Goal: Book appointment/travel/reservation

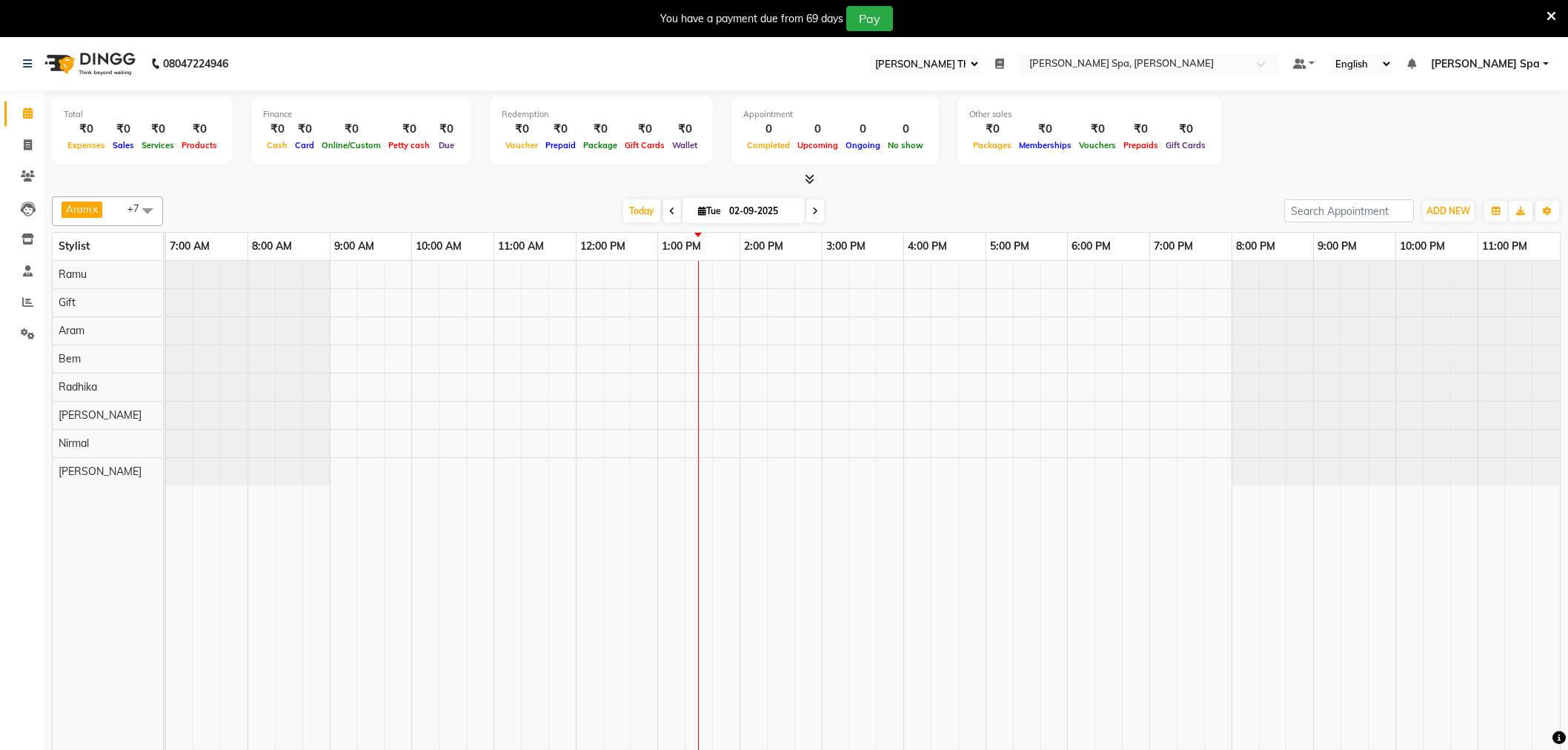
select select "100"
click at [1549, 11] on icon at bounding box center [1551, 16] width 10 height 14
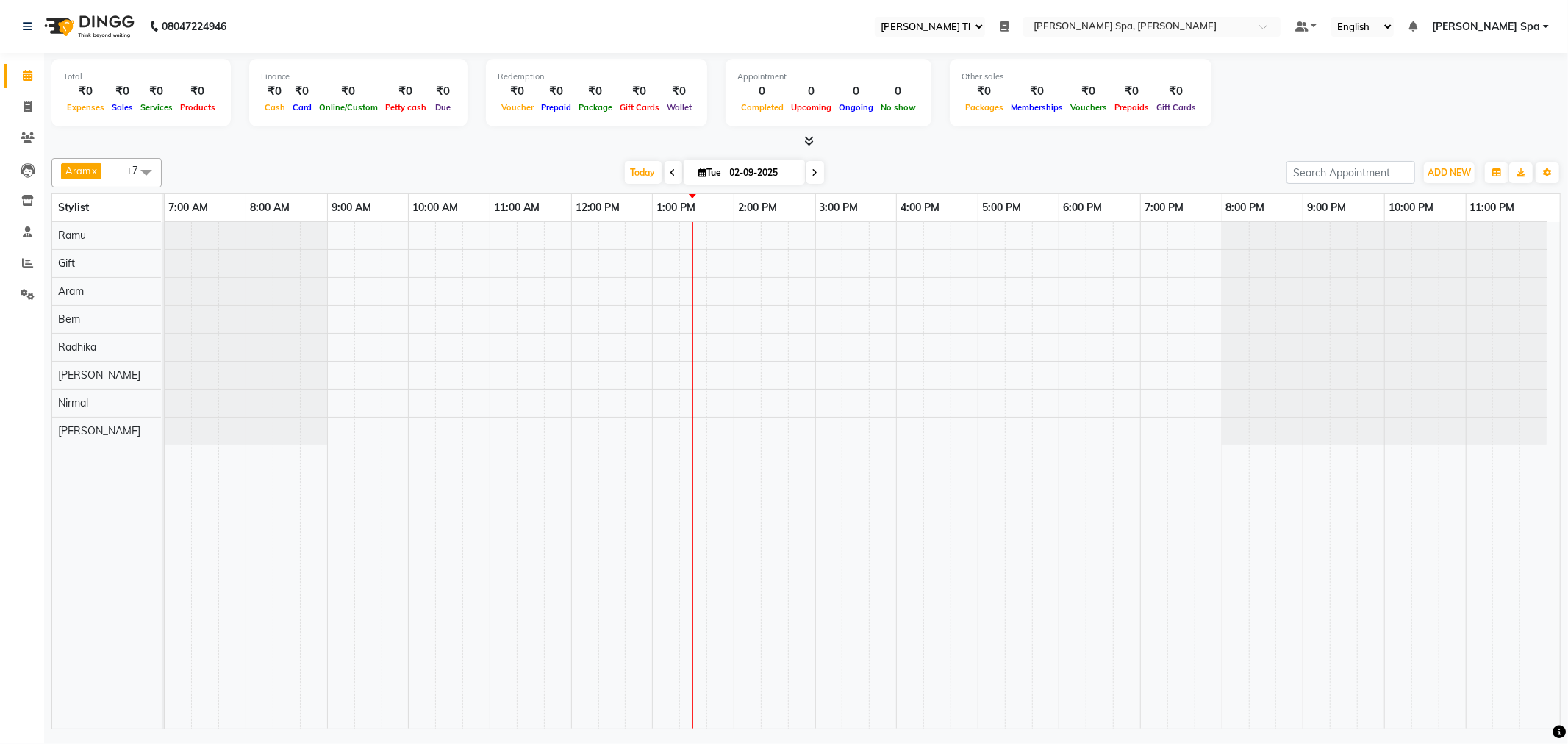
click at [147, 174] on span at bounding box center [146, 171] width 29 height 28
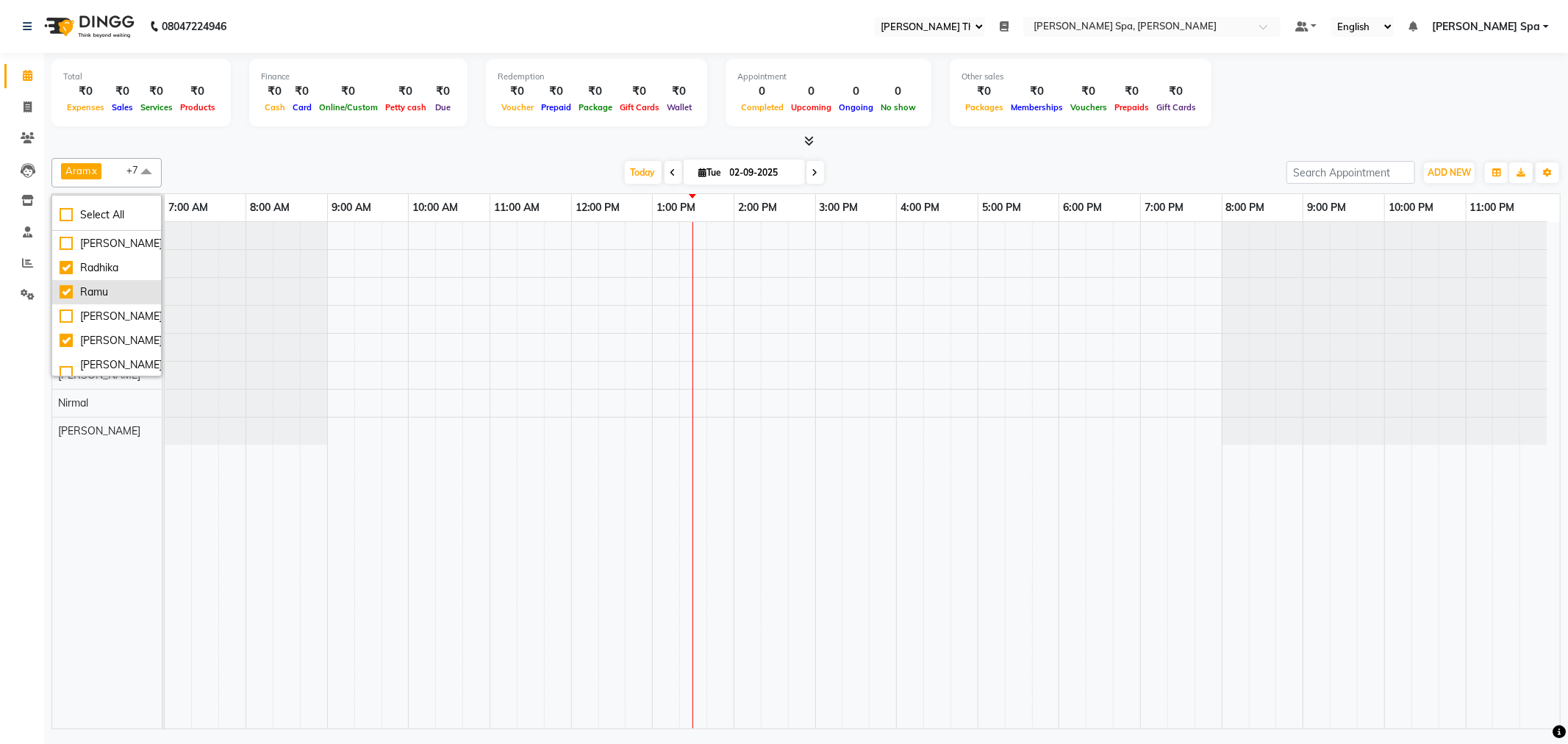
click at [65, 288] on div "Ramu" at bounding box center [106, 292] width 94 height 15
checkbox input "false"
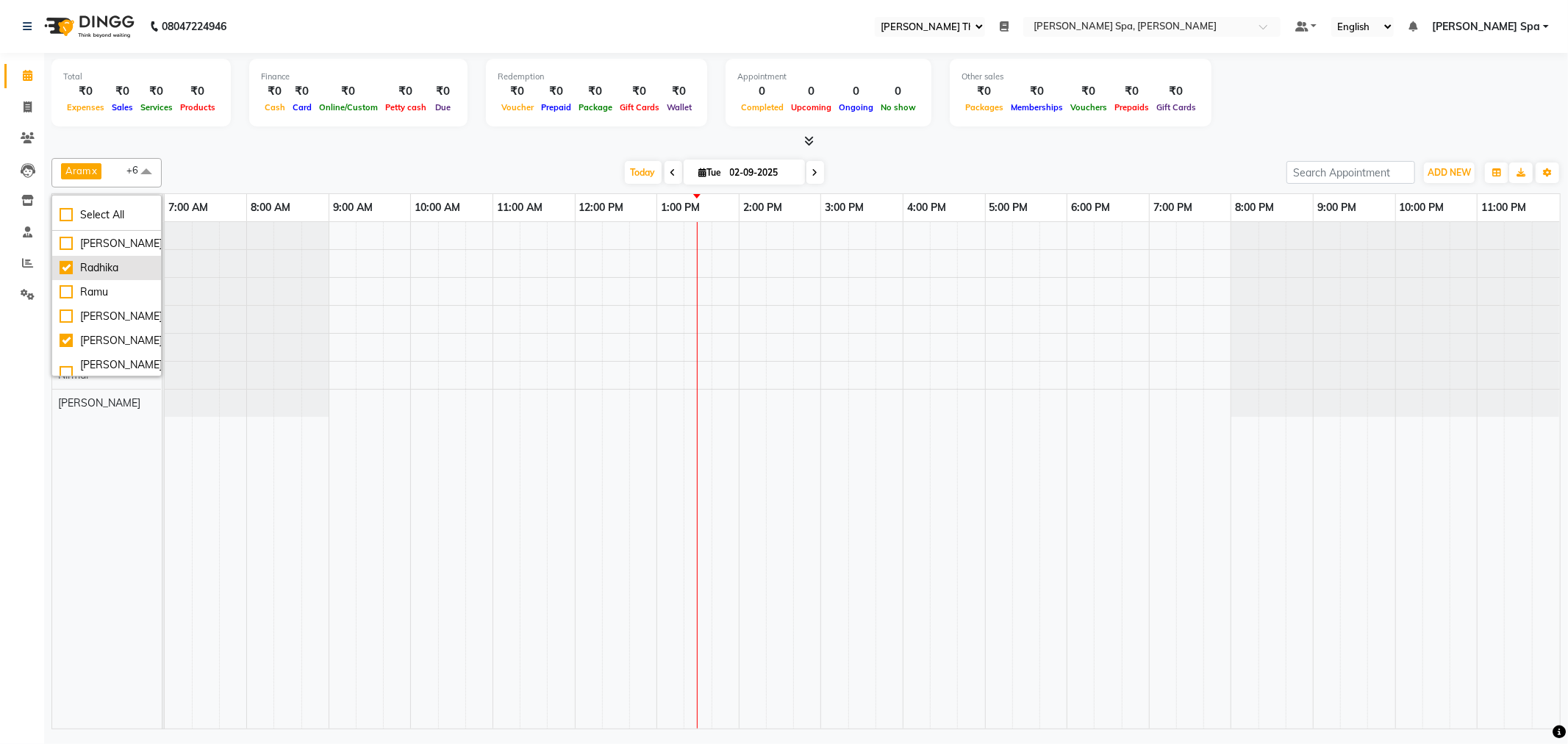
click at [60, 267] on div "Radhika" at bounding box center [106, 267] width 94 height 15
checkbox input "false"
click at [94, 319] on div "[PERSON_NAME]" at bounding box center [106, 316] width 94 height 15
checkbox input "true"
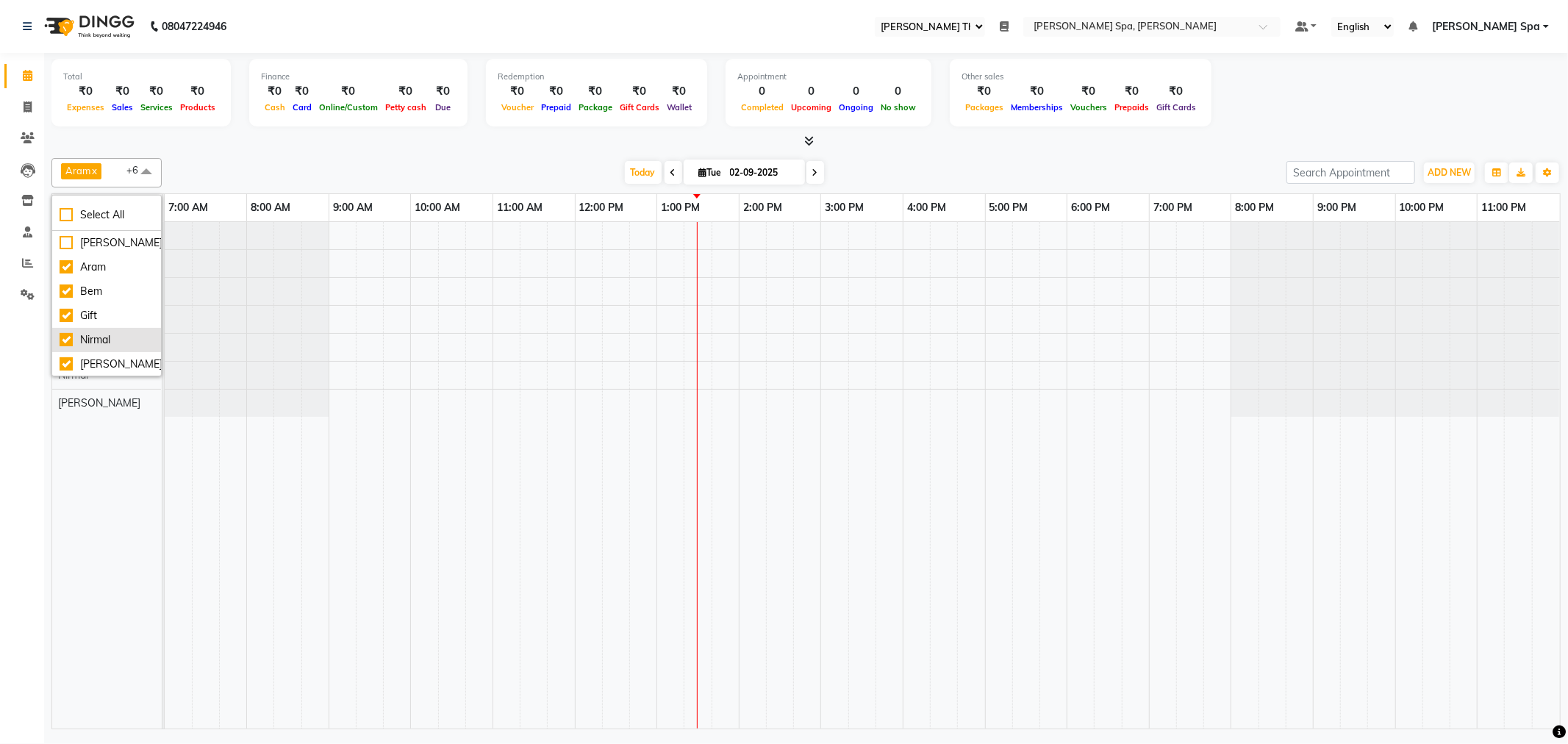
click at [89, 333] on div "Nirmal" at bounding box center [106, 339] width 94 height 15
checkbox input "false"
click at [209, 155] on div "[PERSON_NAME] x Gift x [PERSON_NAME] x [PERSON_NAME] x +5 Select All [PERSON_NA…" at bounding box center [806, 440] width 1509 height 577
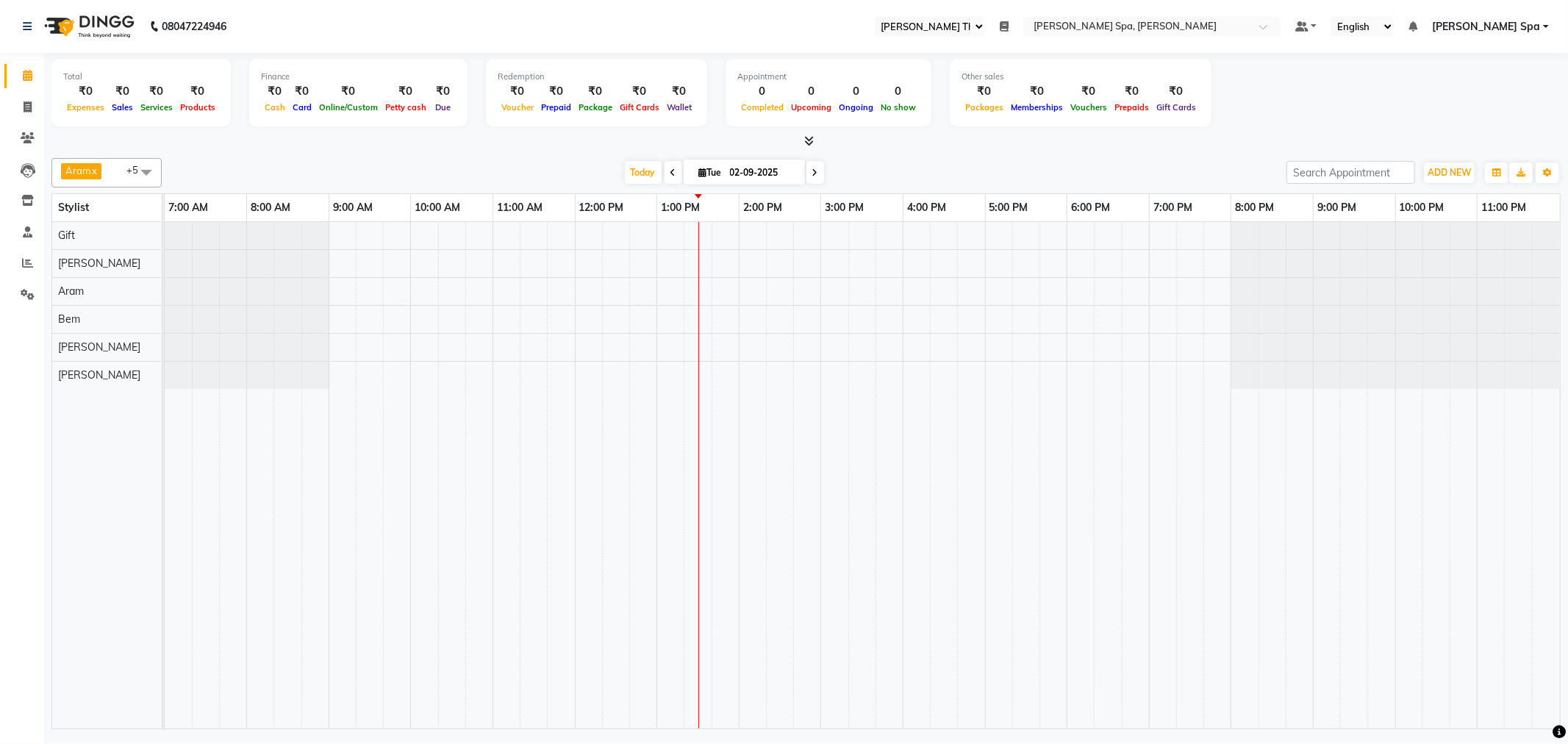
click at [575, 371] on td at bounding box center [588, 475] width 27 height 507
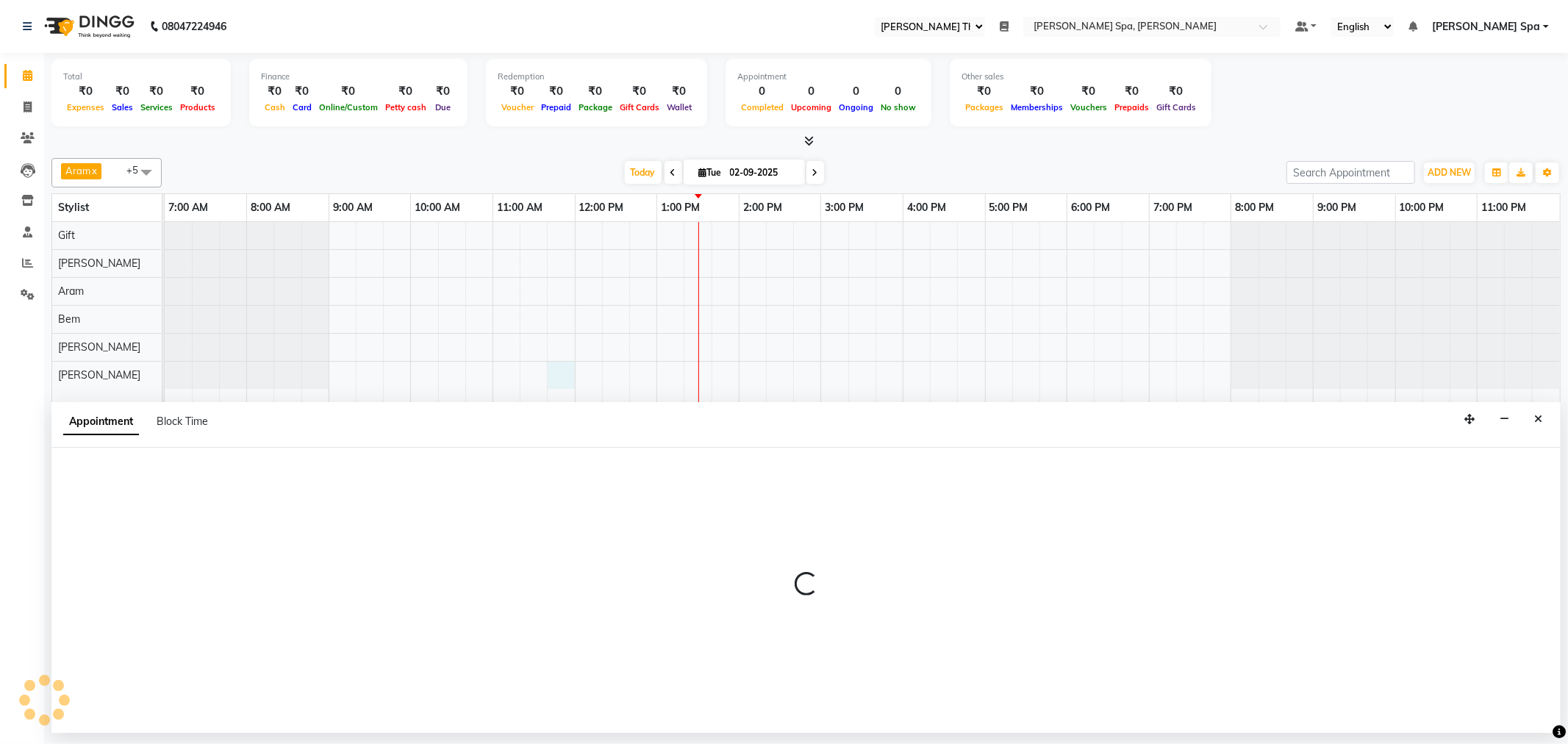
select select "84966"
select select "tentative"
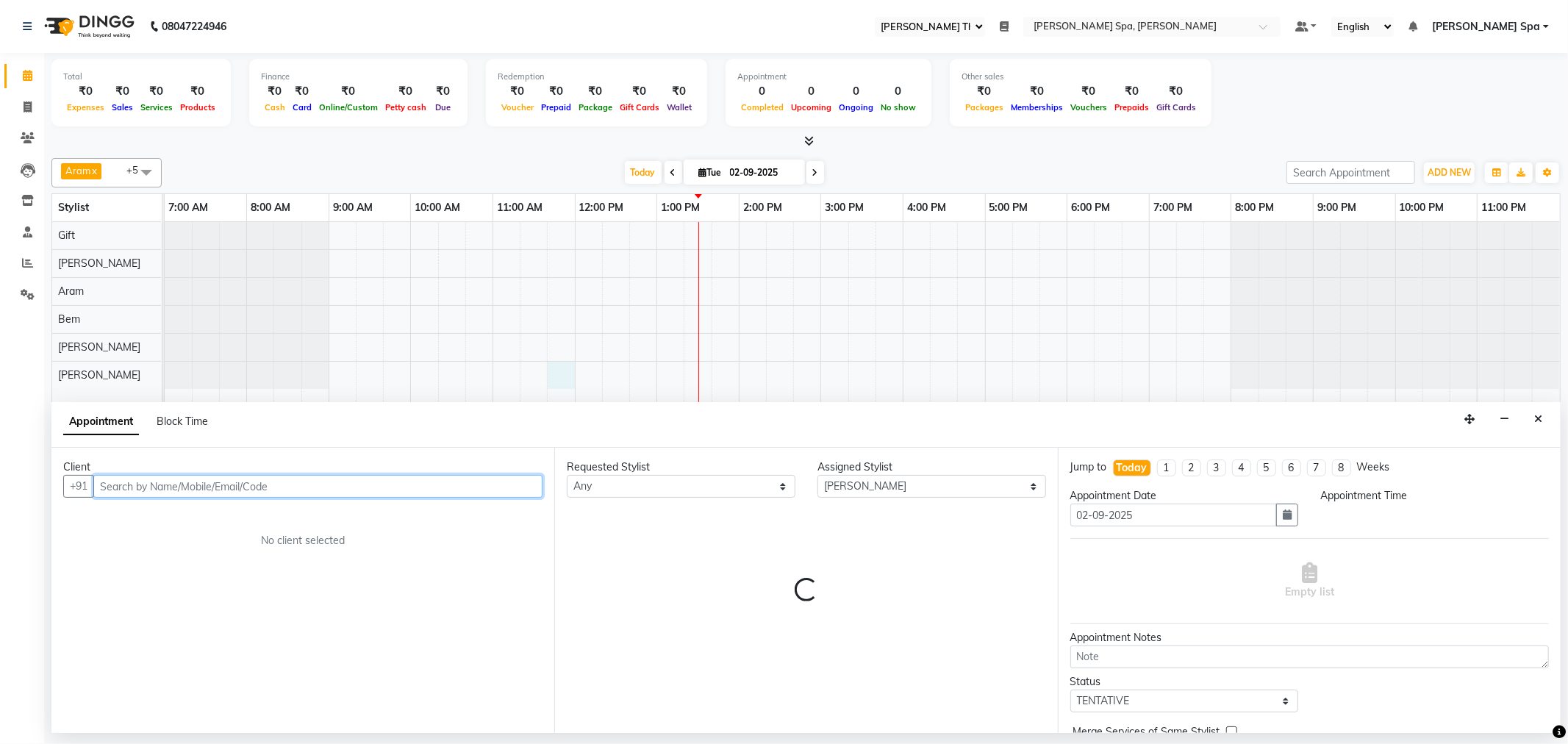
select select "705"
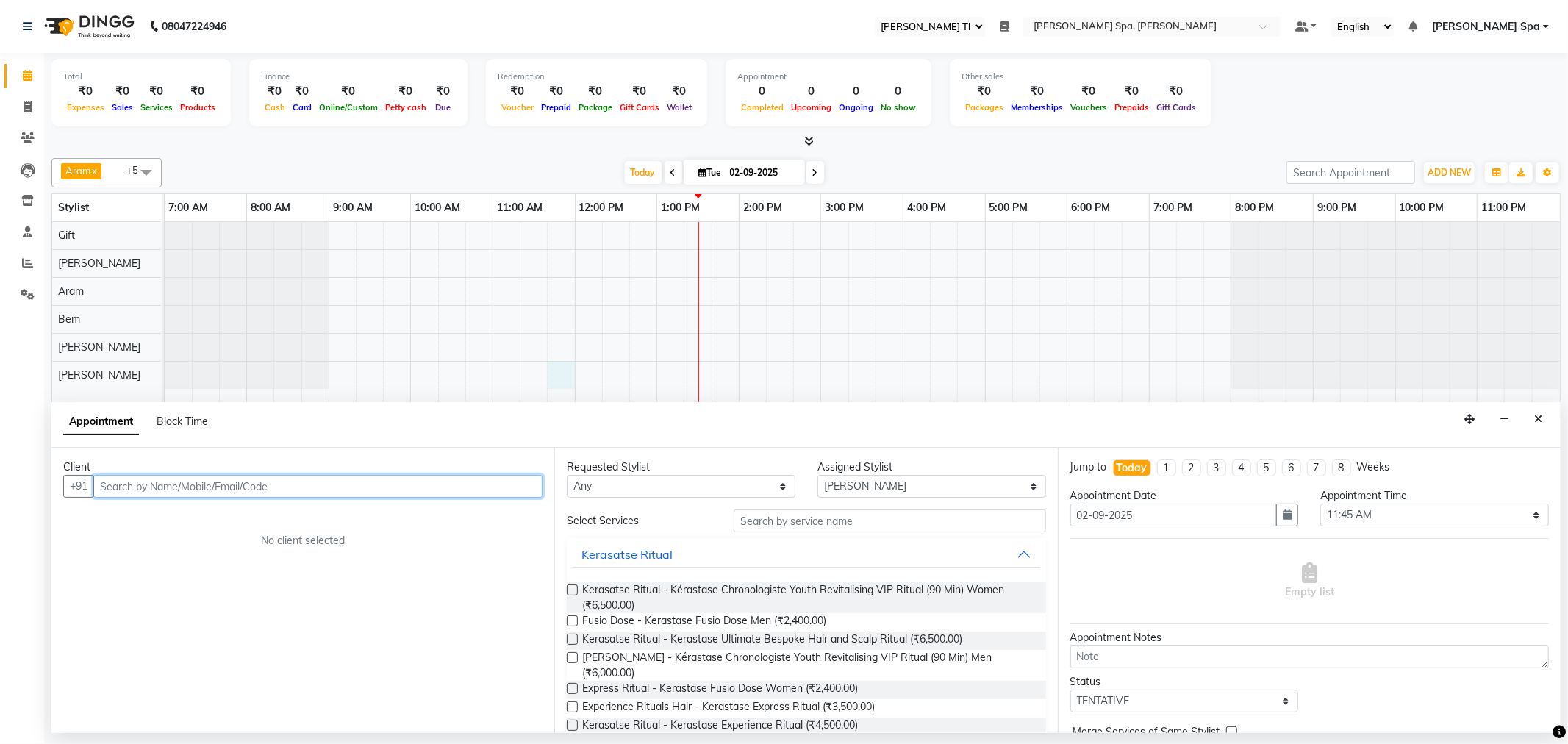
click at [201, 489] on input "text" at bounding box center [318, 486] width 449 height 23
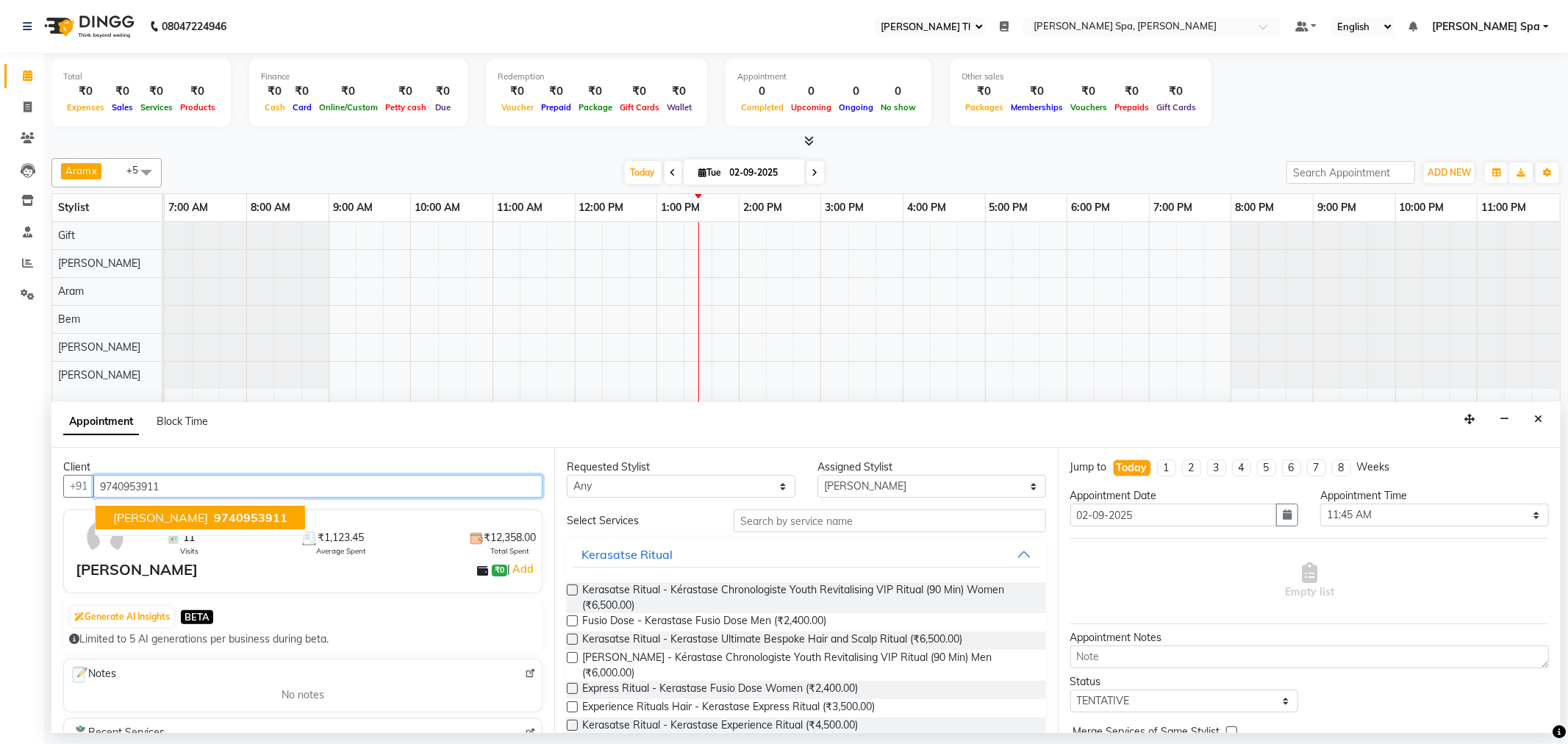
click at [200, 507] on button "[PERSON_NAME] 9740953911" at bounding box center [200, 518] width 209 height 24
type input "9740953911"
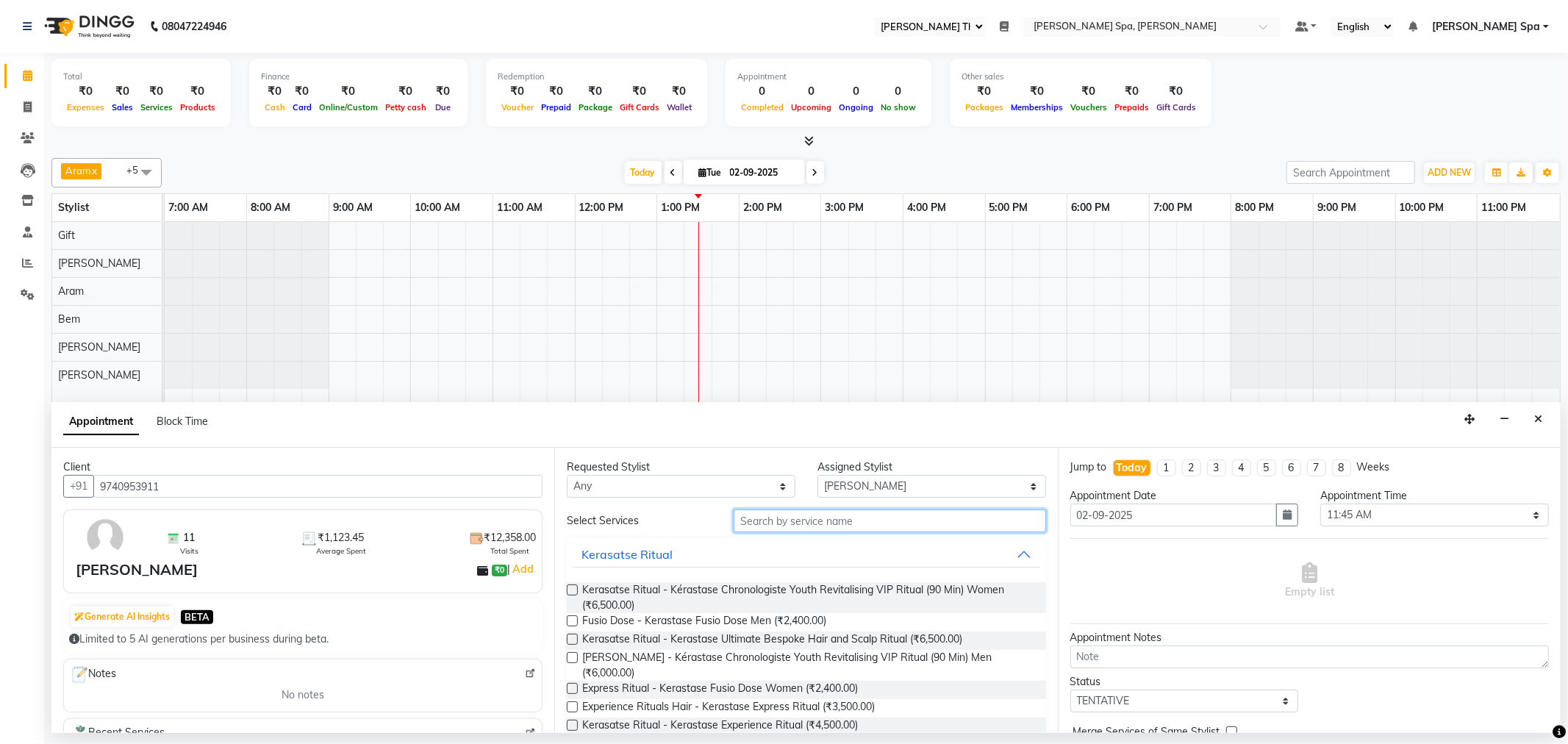
click at [799, 531] on input "text" at bounding box center [889, 520] width 312 height 23
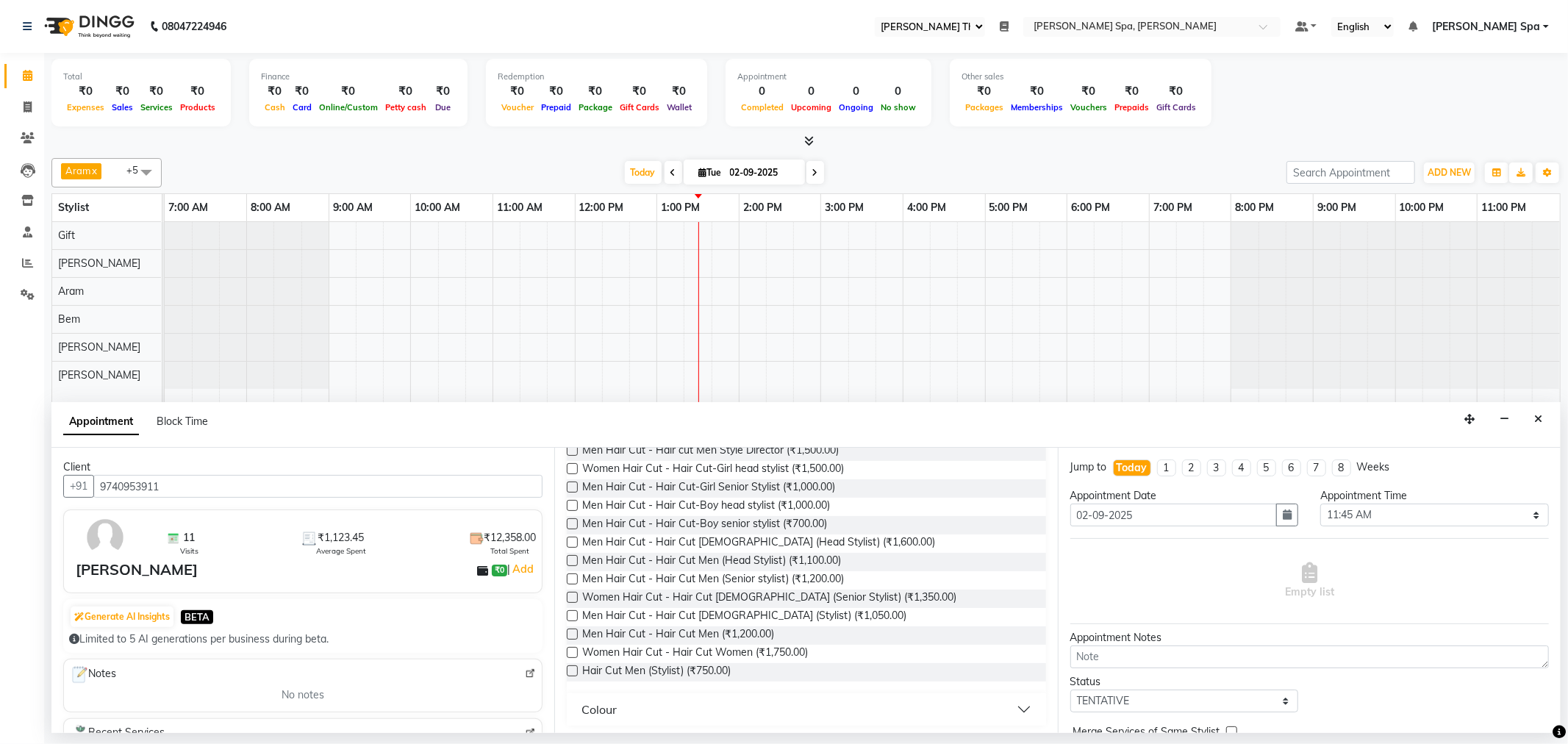
scroll to position [180, 0]
type input "hair cut"
click at [696, 671] on span "Hair Cut Men (Stylist) (₹750.00)" at bounding box center [656, 668] width 148 height 18
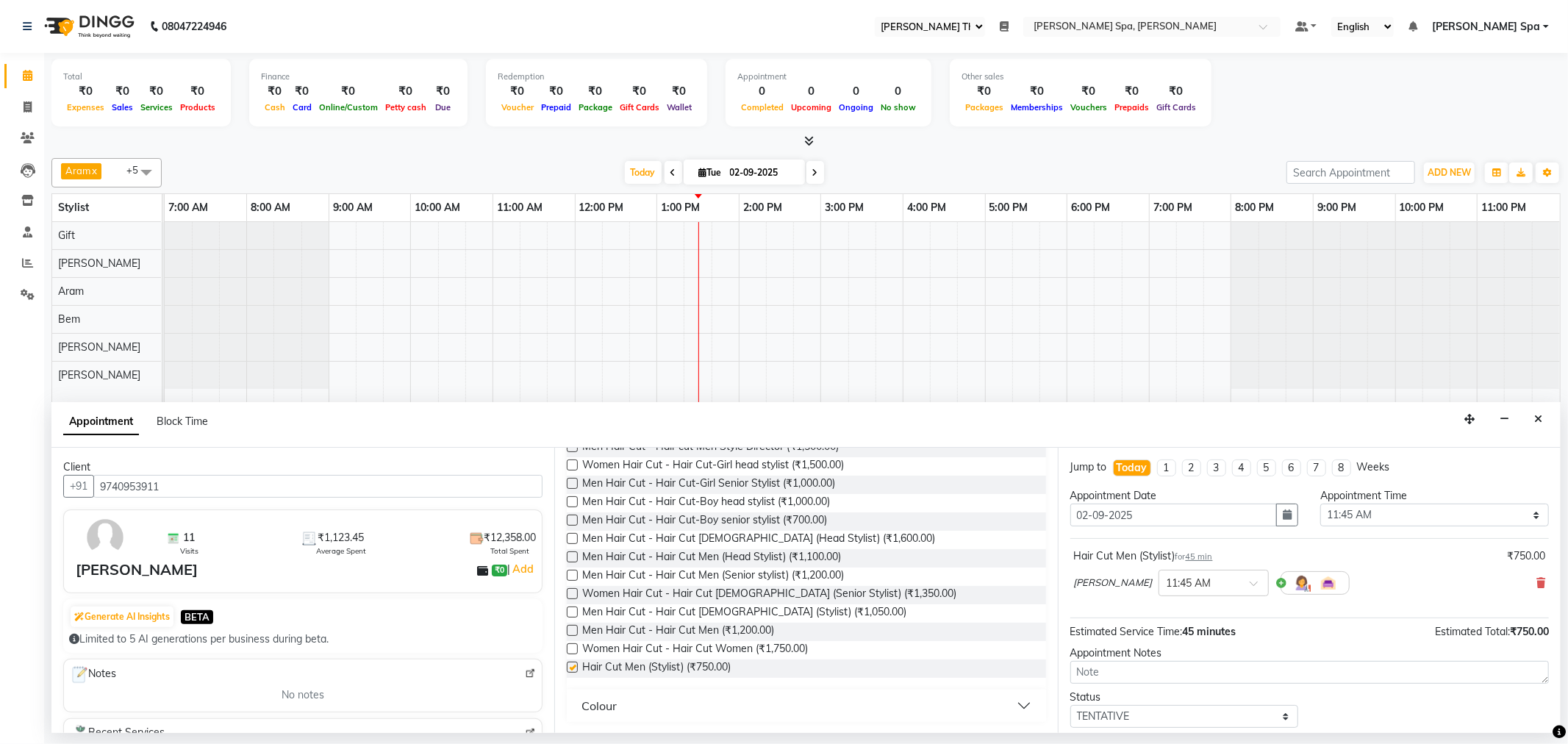
checkbox input "false"
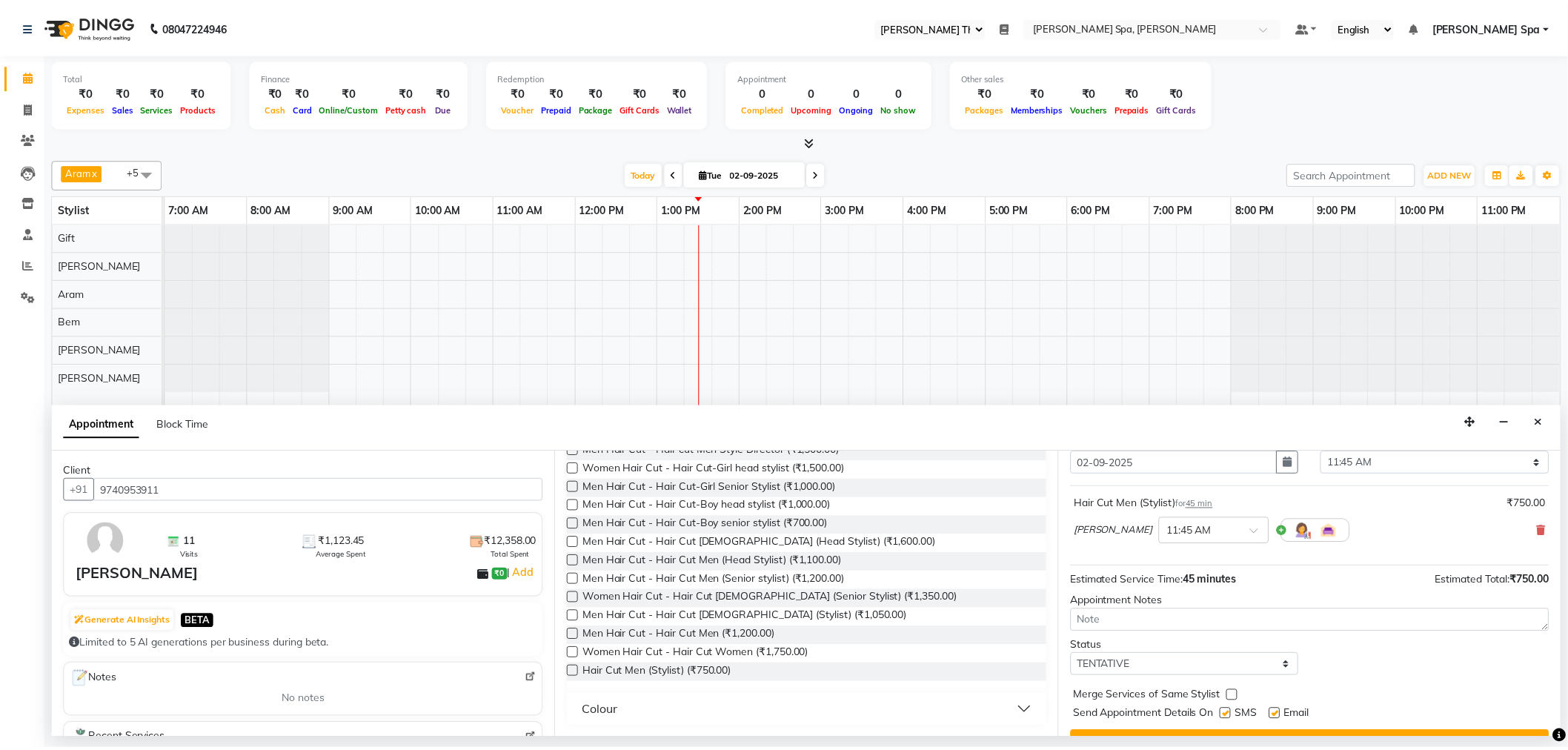
scroll to position [89, 0]
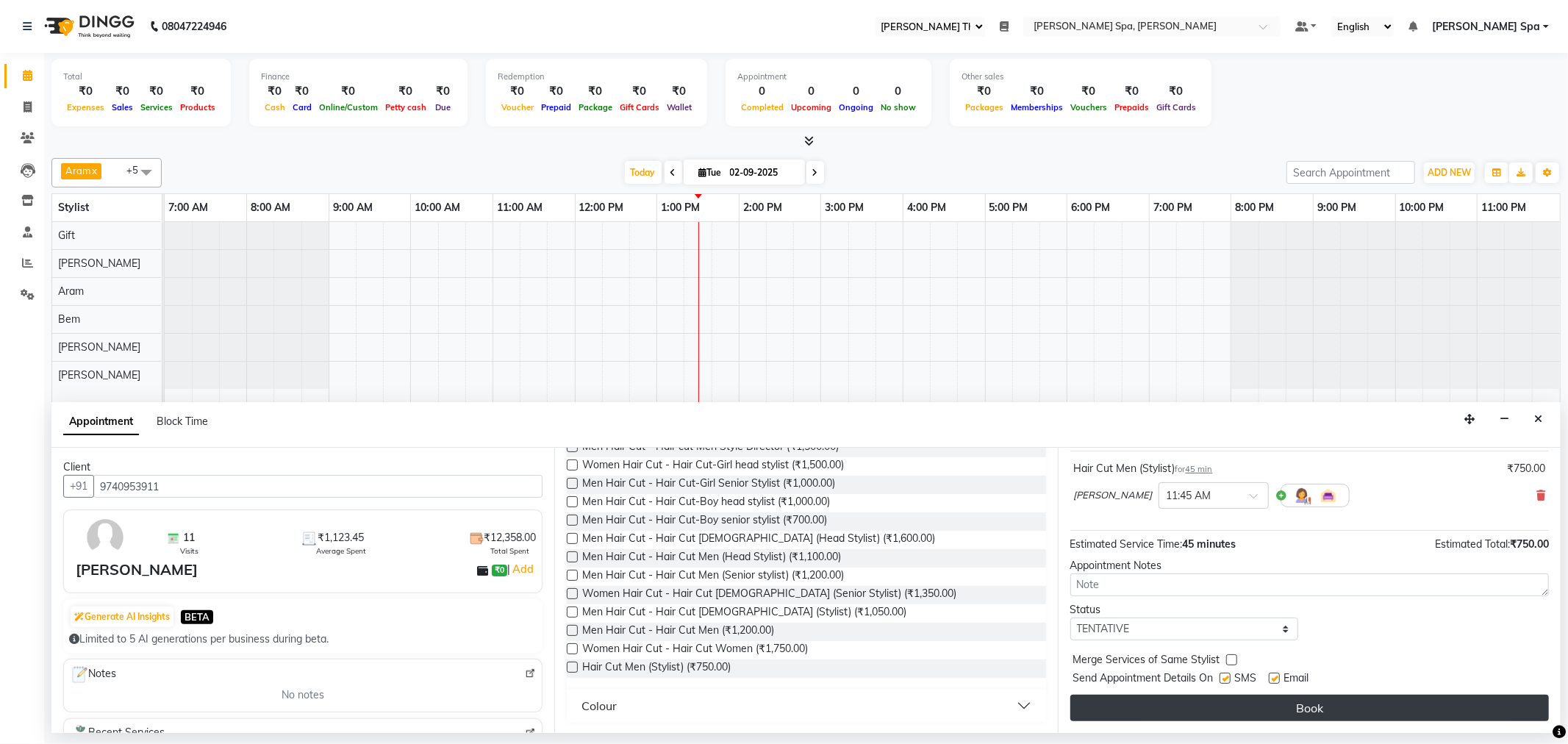
click at [1314, 706] on button "Book" at bounding box center [1309, 708] width 478 height 26
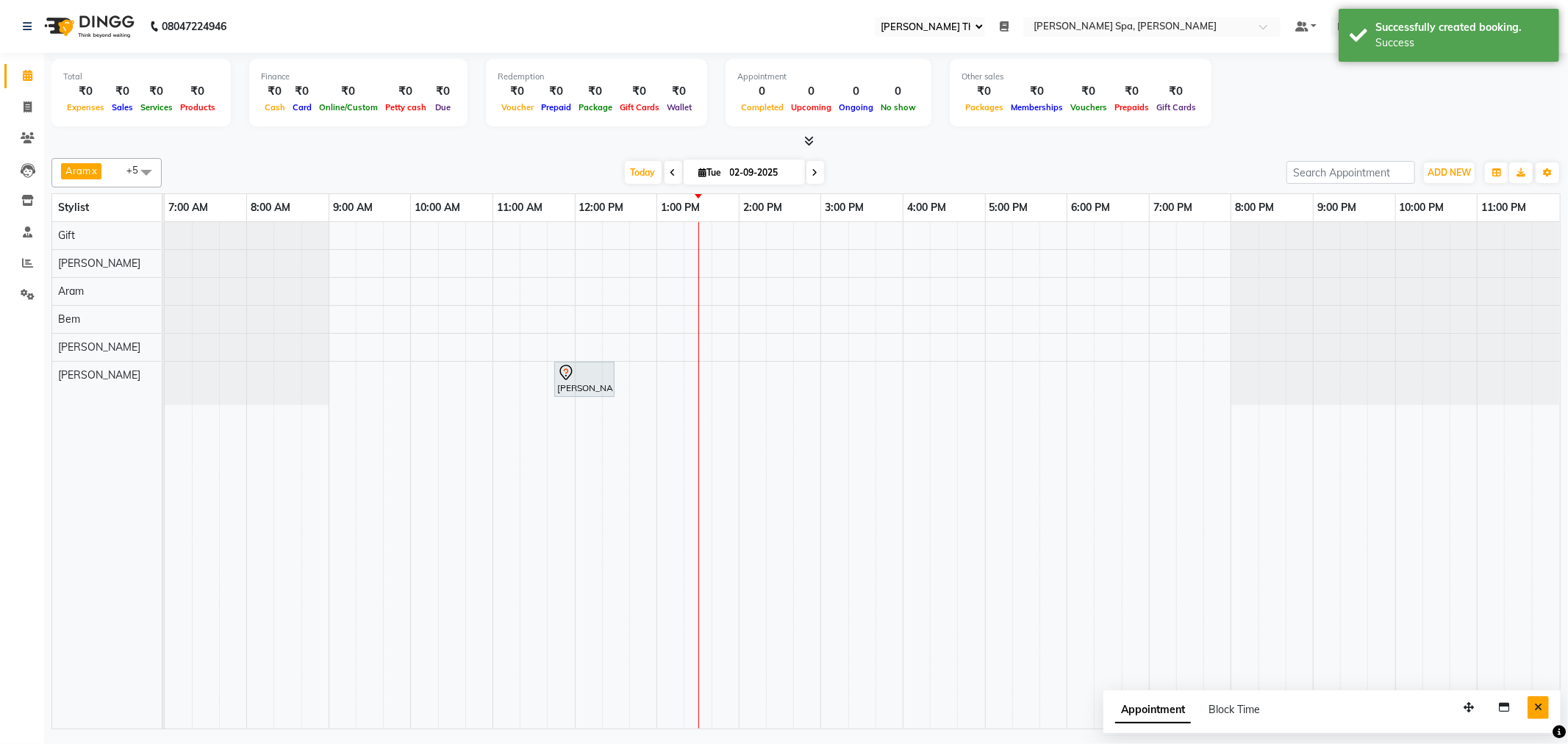
click at [1532, 715] on button "Close" at bounding box center [1538, 708] width 21 height 23
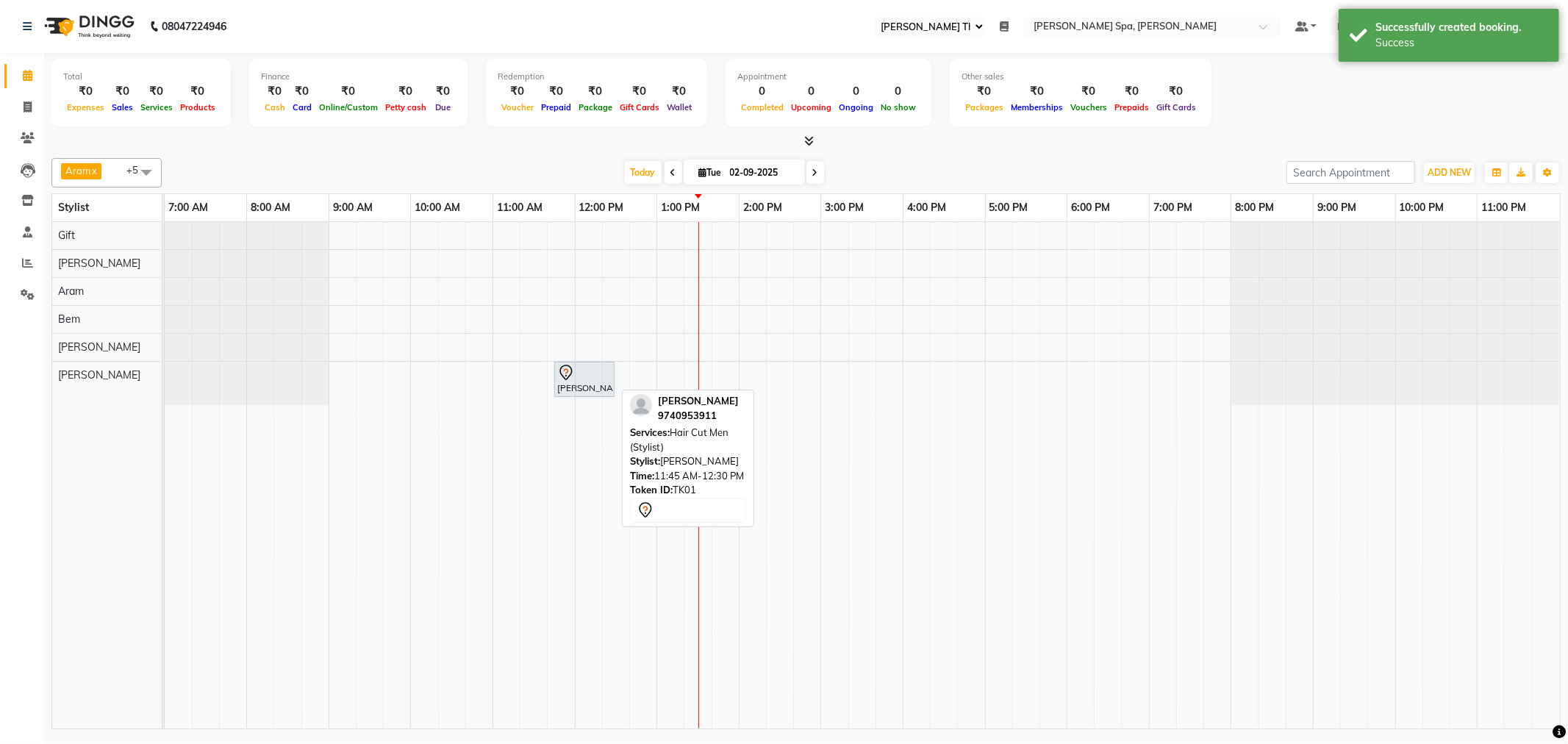
click at [573, 377] on icon at bounding box center [565, 373] width 17 height 17
select select "7"
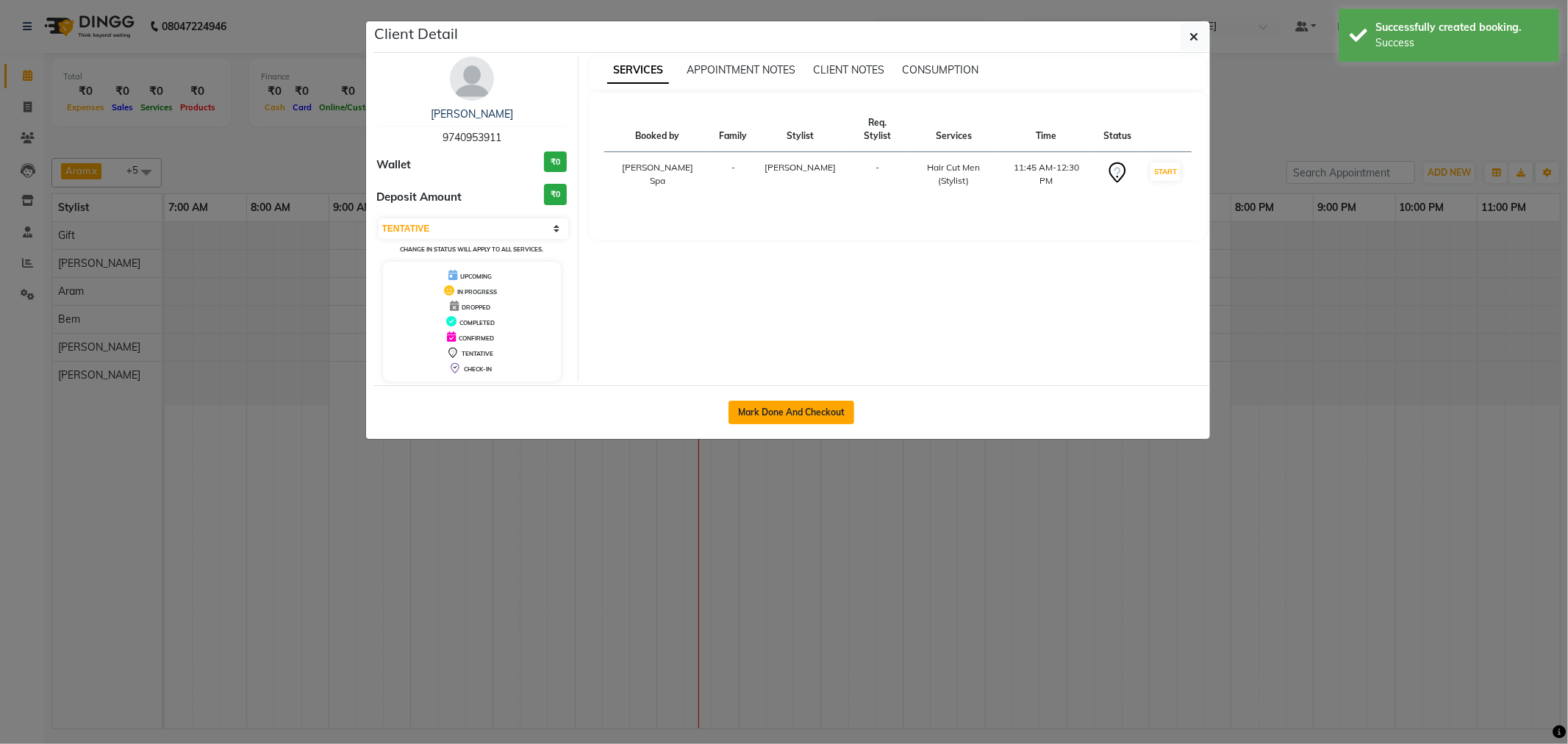
click at [782, 408] on button "Mark Done And Checkout" at bounding box center [791, 412] width 125 height 24
select select "8545"
select select "service"
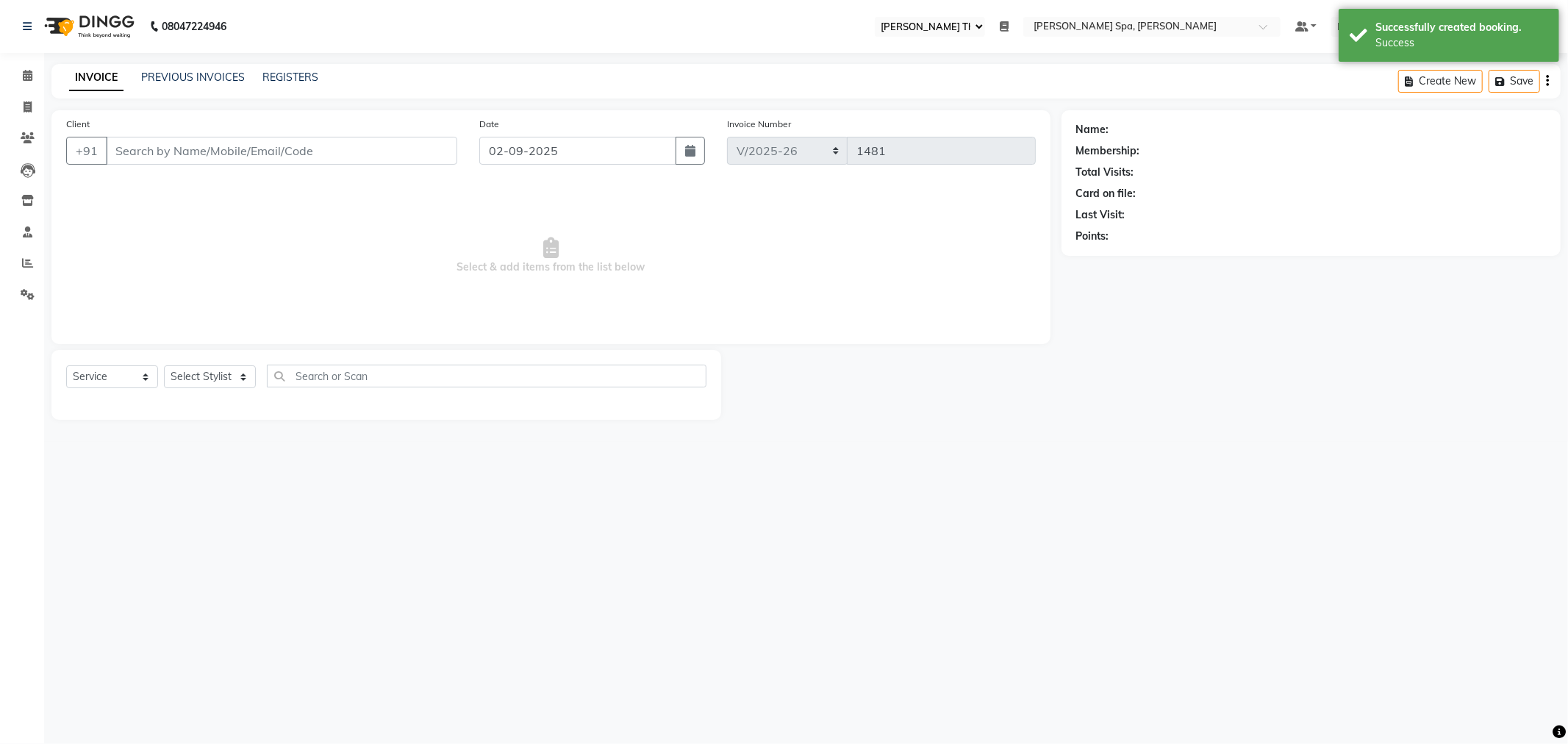
select select "3"
type input "9740953911"
select select "84966"
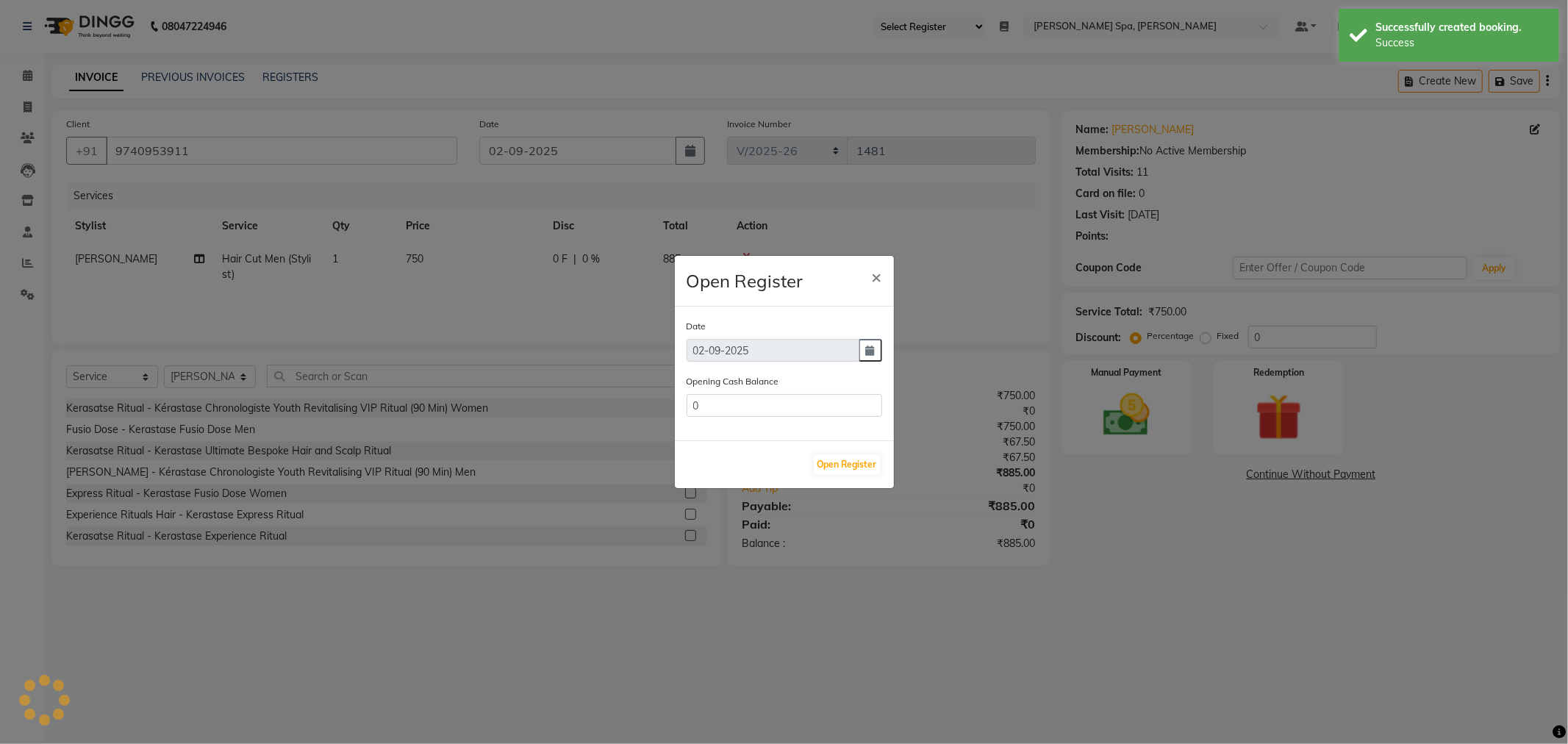
type input "1249449.95"
click at [847, 461] on button "Open Register" at bounding box center [847, 465] width 67 height 21
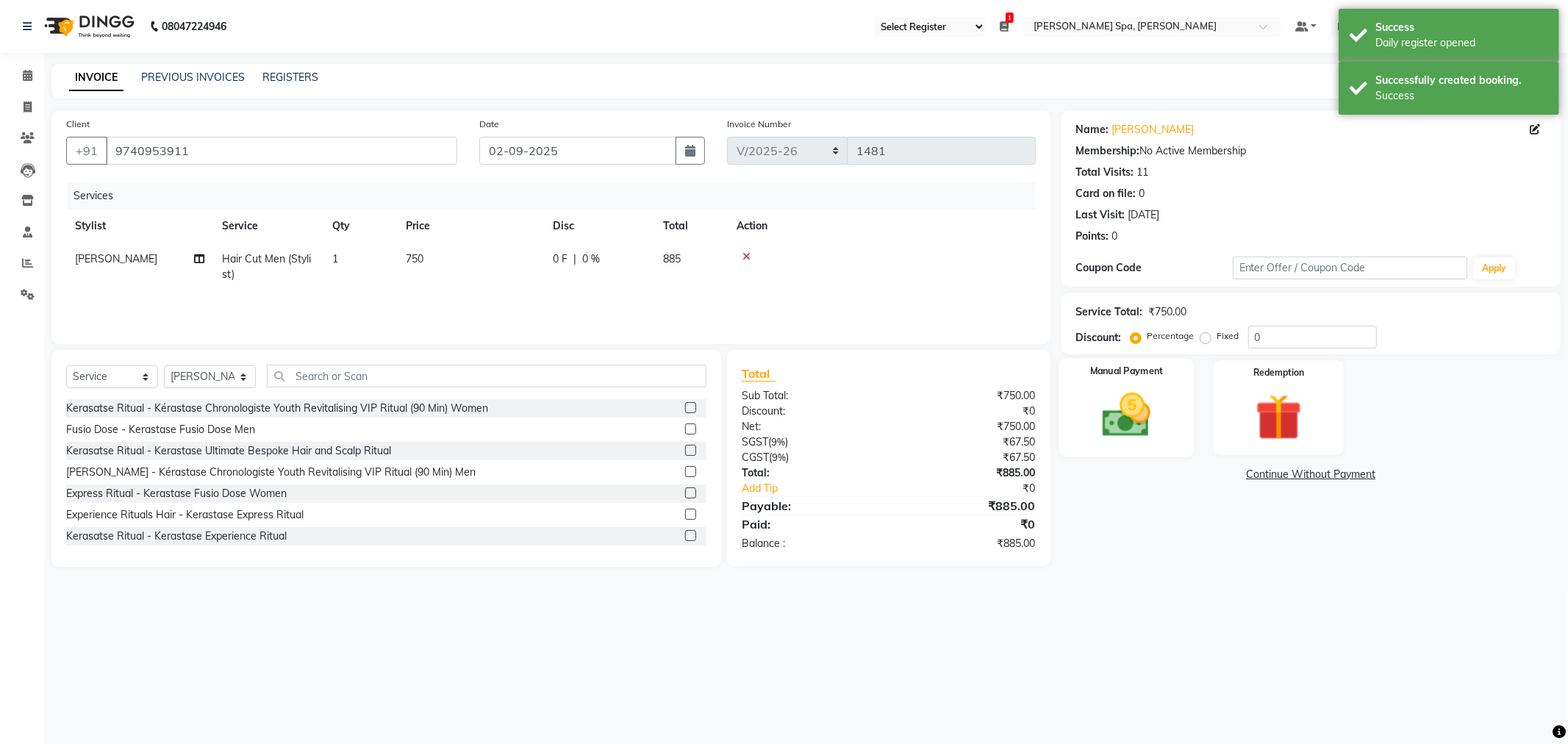
click at [1133, 393] on img at bounding box center [1126, 415] width 79 height 56
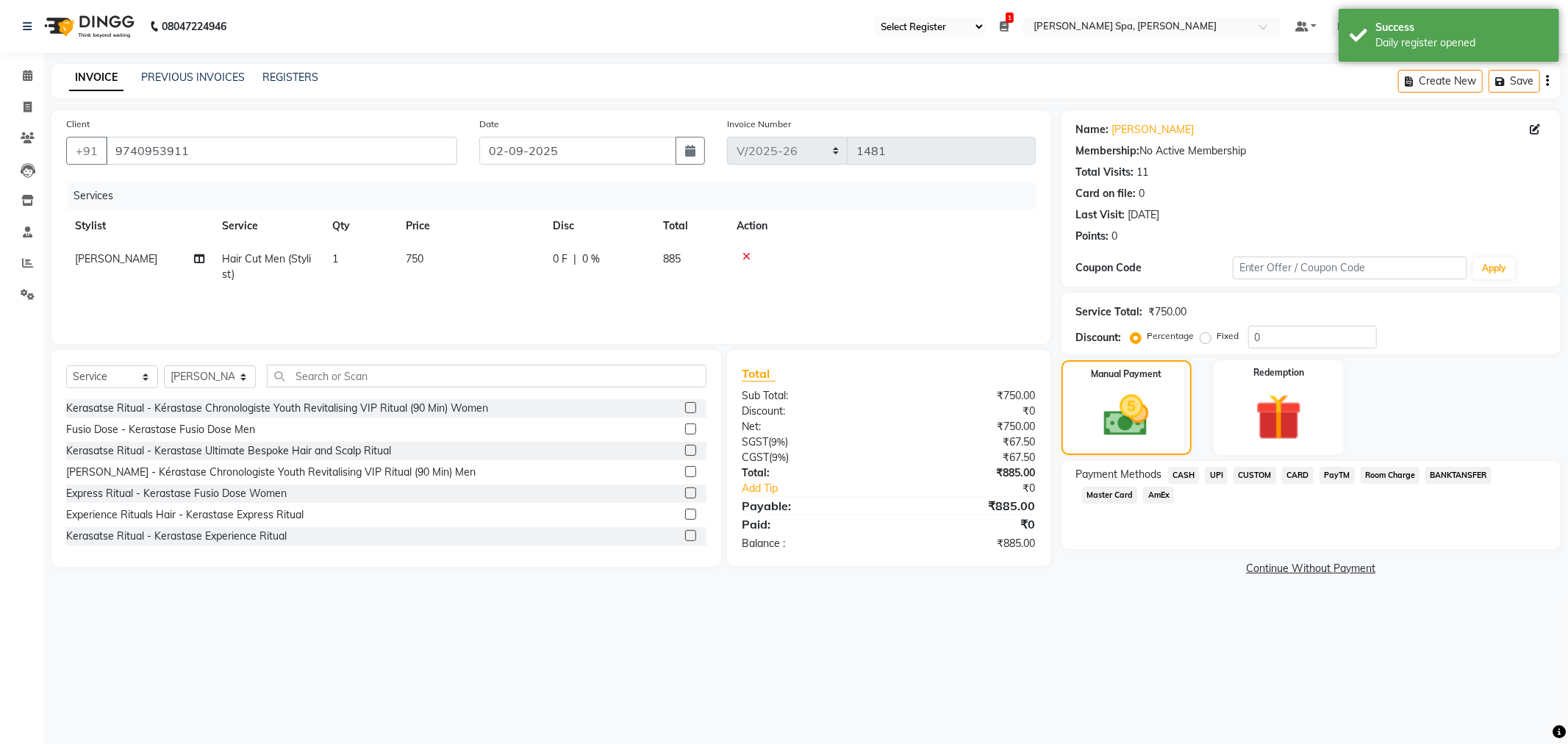
click at [1215, 476] on span "UPI" at bounding box center [1216, 474] width 23 height 17
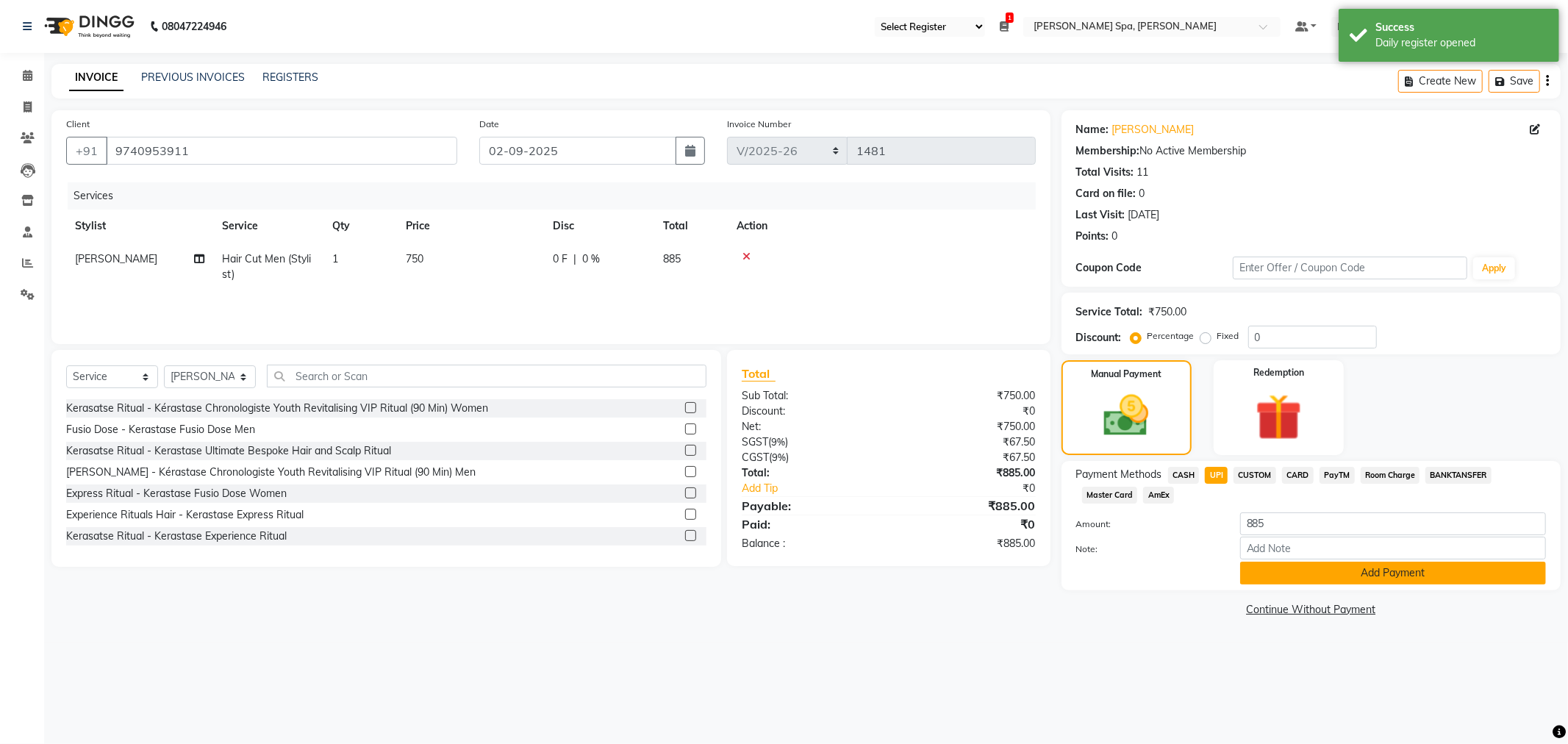
click at [1366, 578] on button "Add Payment" at bounding box center [1393, 573] width 306 height 23
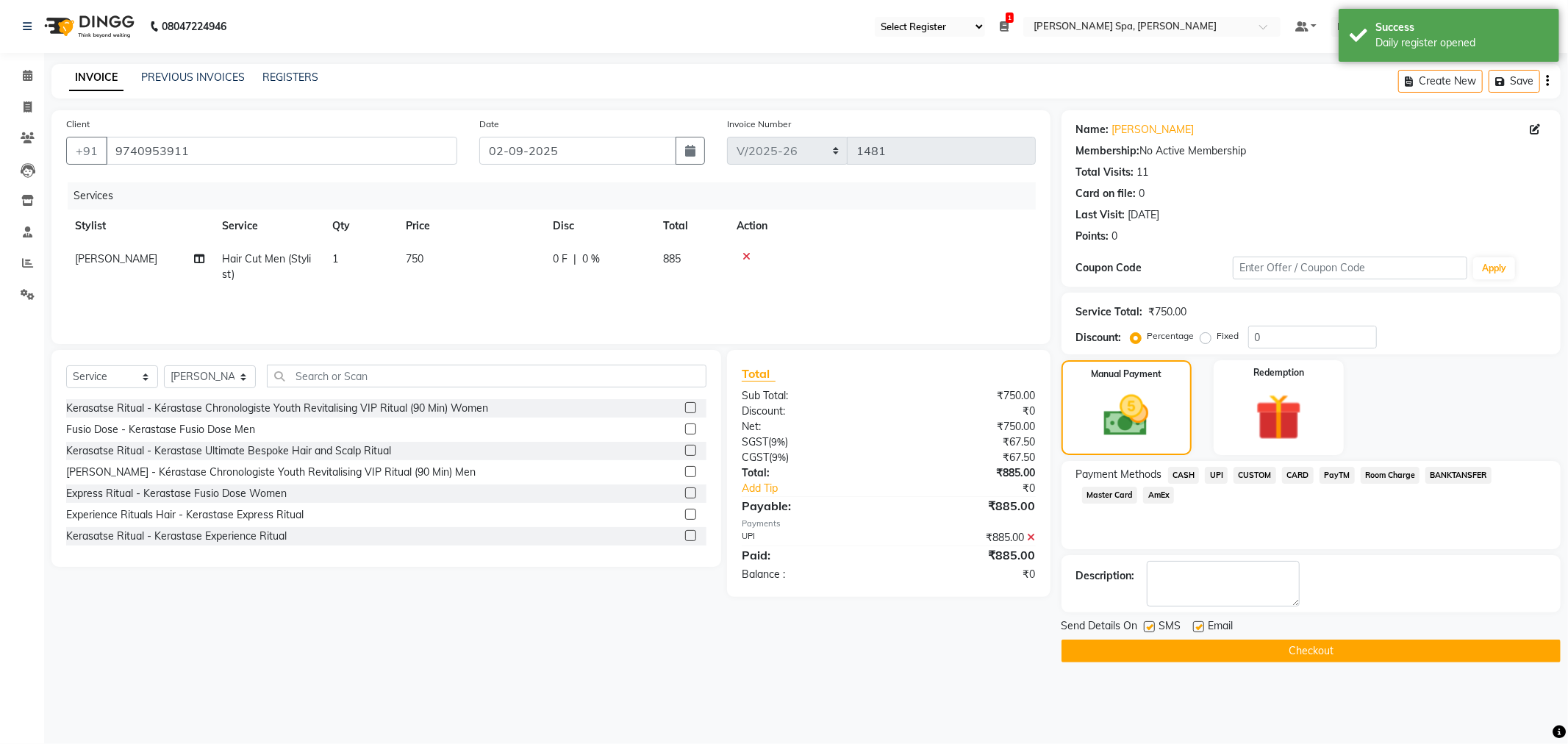
click at [1193, 627] on label at bounding box center [1198, 627] width 11 height 11
click at [1193, 627] on input "checkbox" at bounding box center [1198, 627] width 10 height 10
checkbox input "false"
click at [1229, 642] on button "Checkout" at bounding box center [1310, 650] width 499 height 23
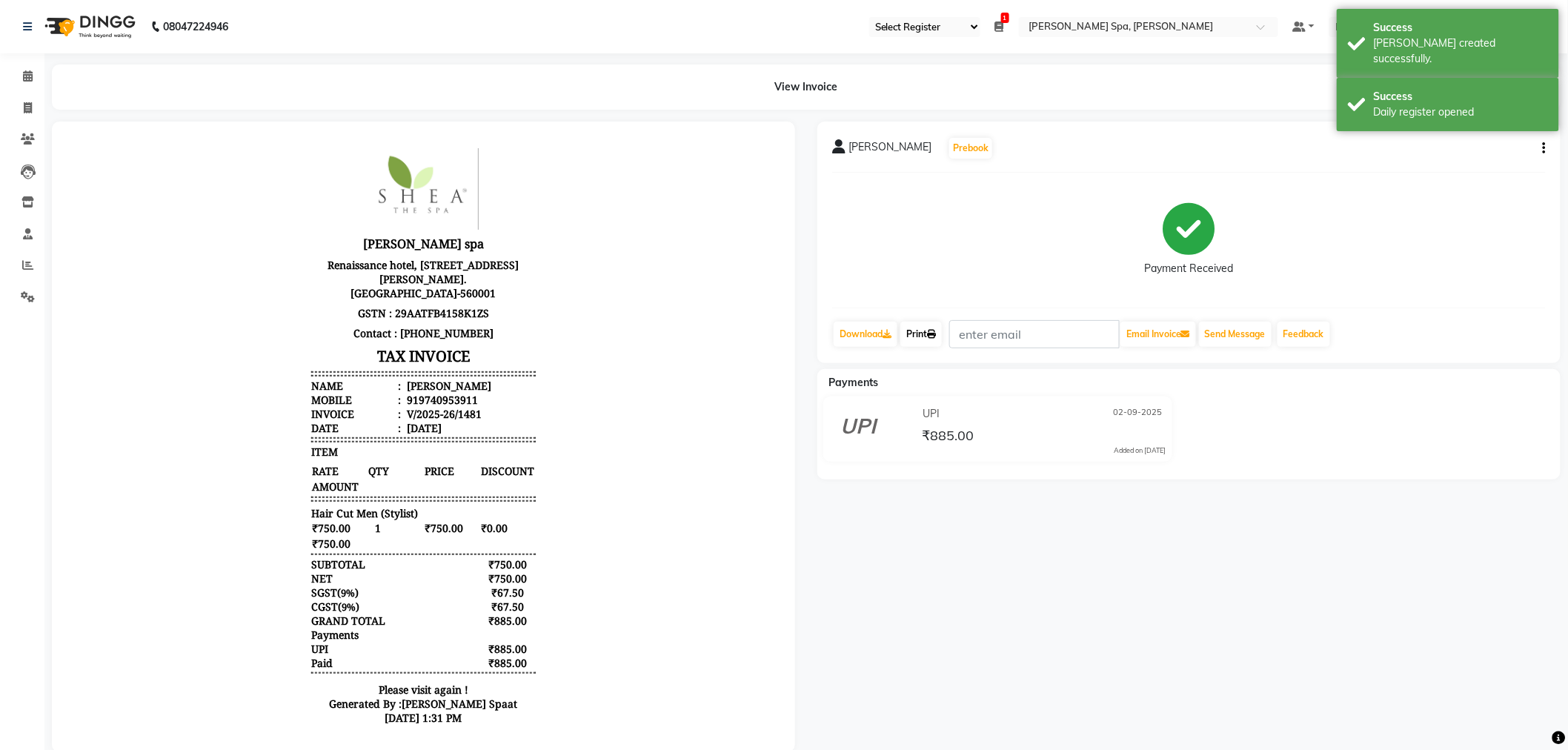
click at [935, 329] on icon at bounding box center [931, 333] width 9 height 9
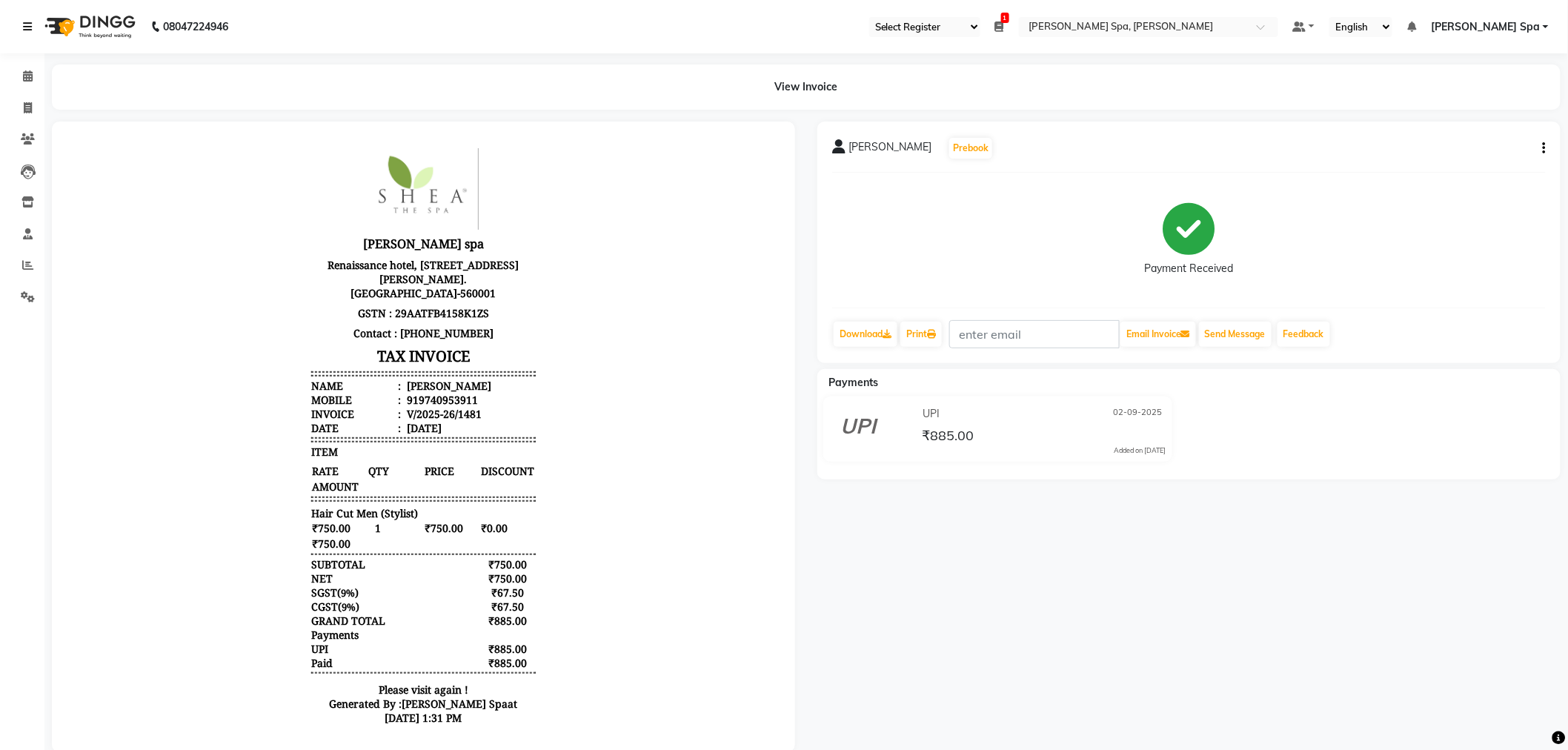
click at [23, 33] on link at bounding box center [30, 26] width 15 height 42
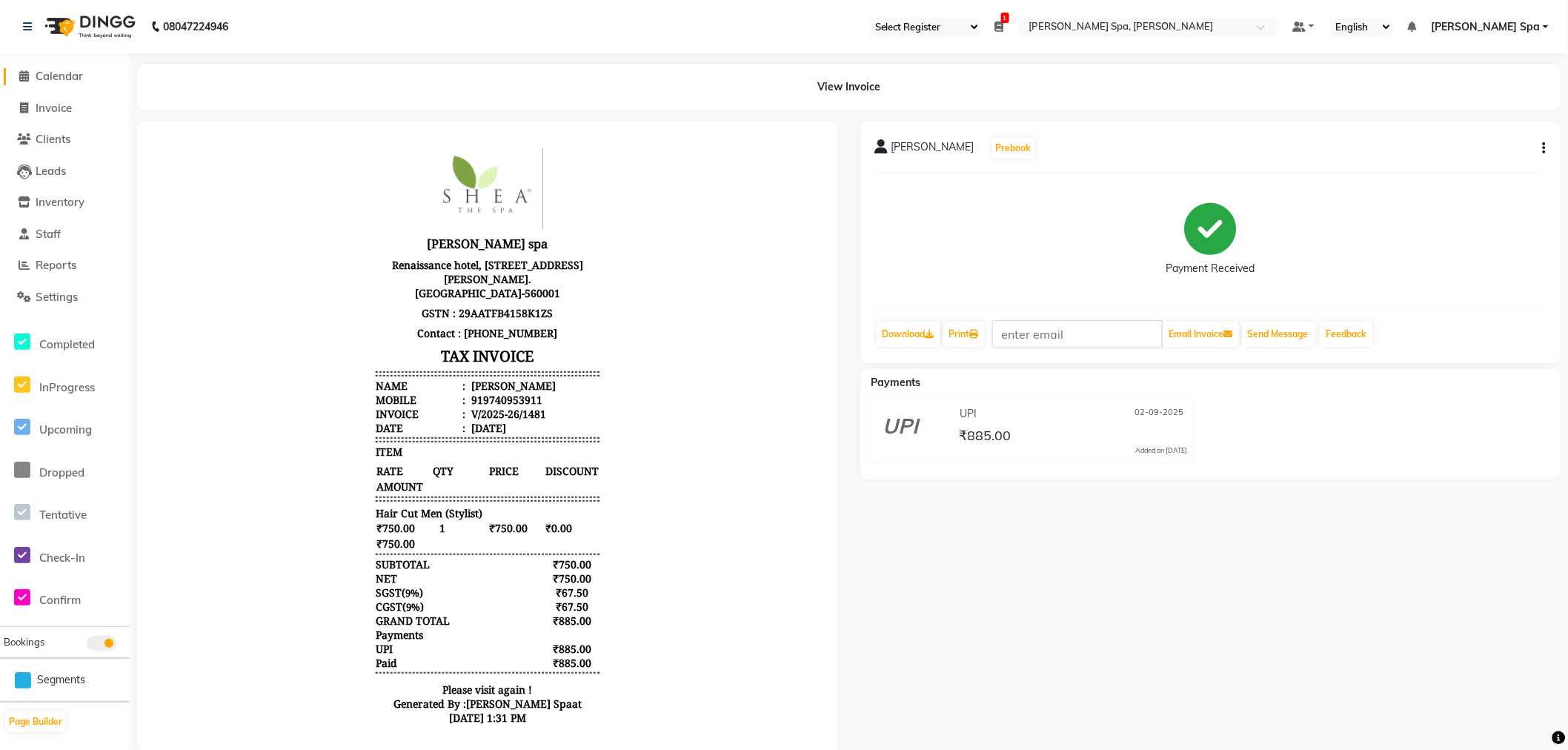
click at [42, 71] on span "Calendar" at bounding box center [58, 76] width 47 height 14
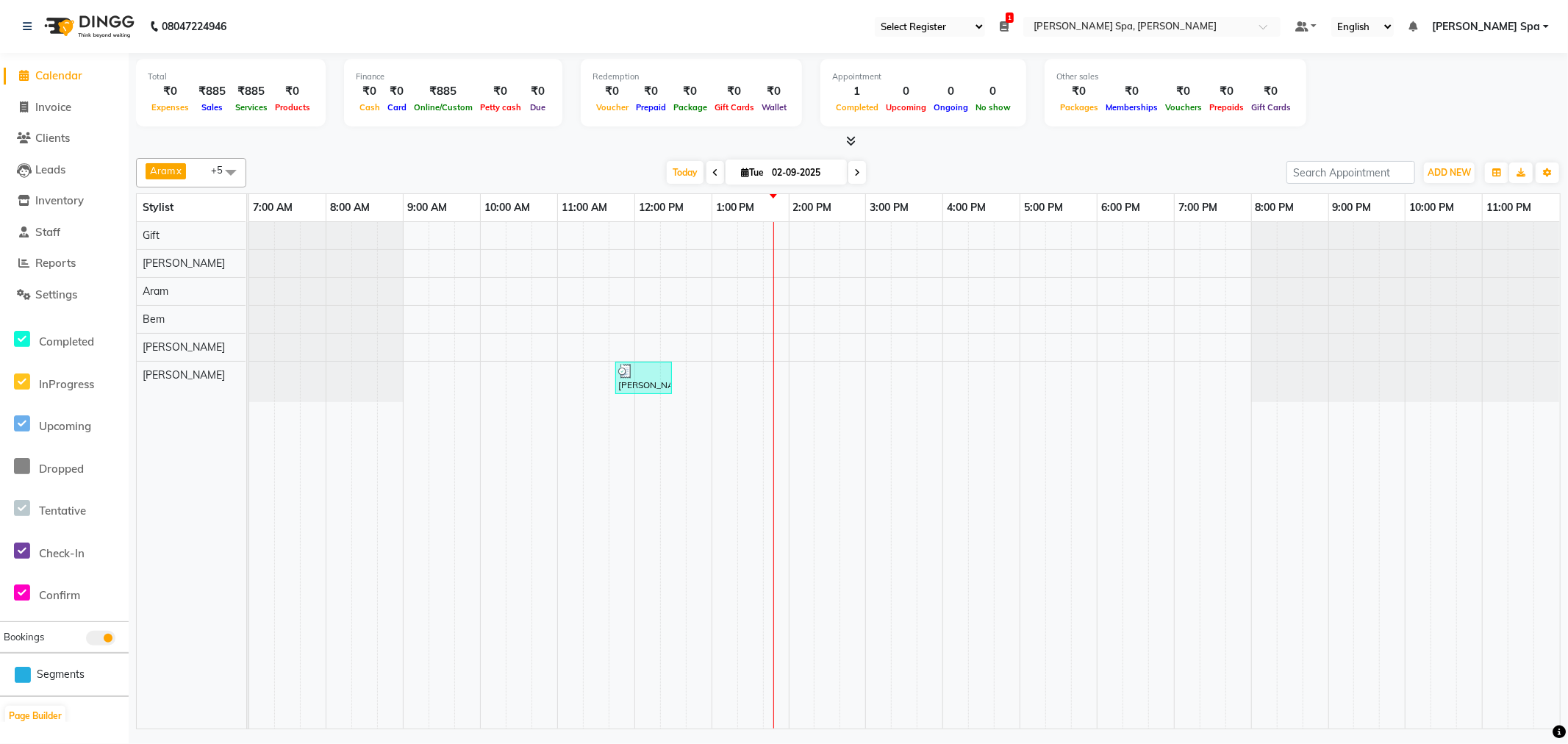
click at [225, 179] on span at bounding box center [230, 171] width 29 height 28
click at [173, 246] on div "[PERSON_NAME]" at bounding box center [191, 243] width 94 height 15
checkbox input "true"
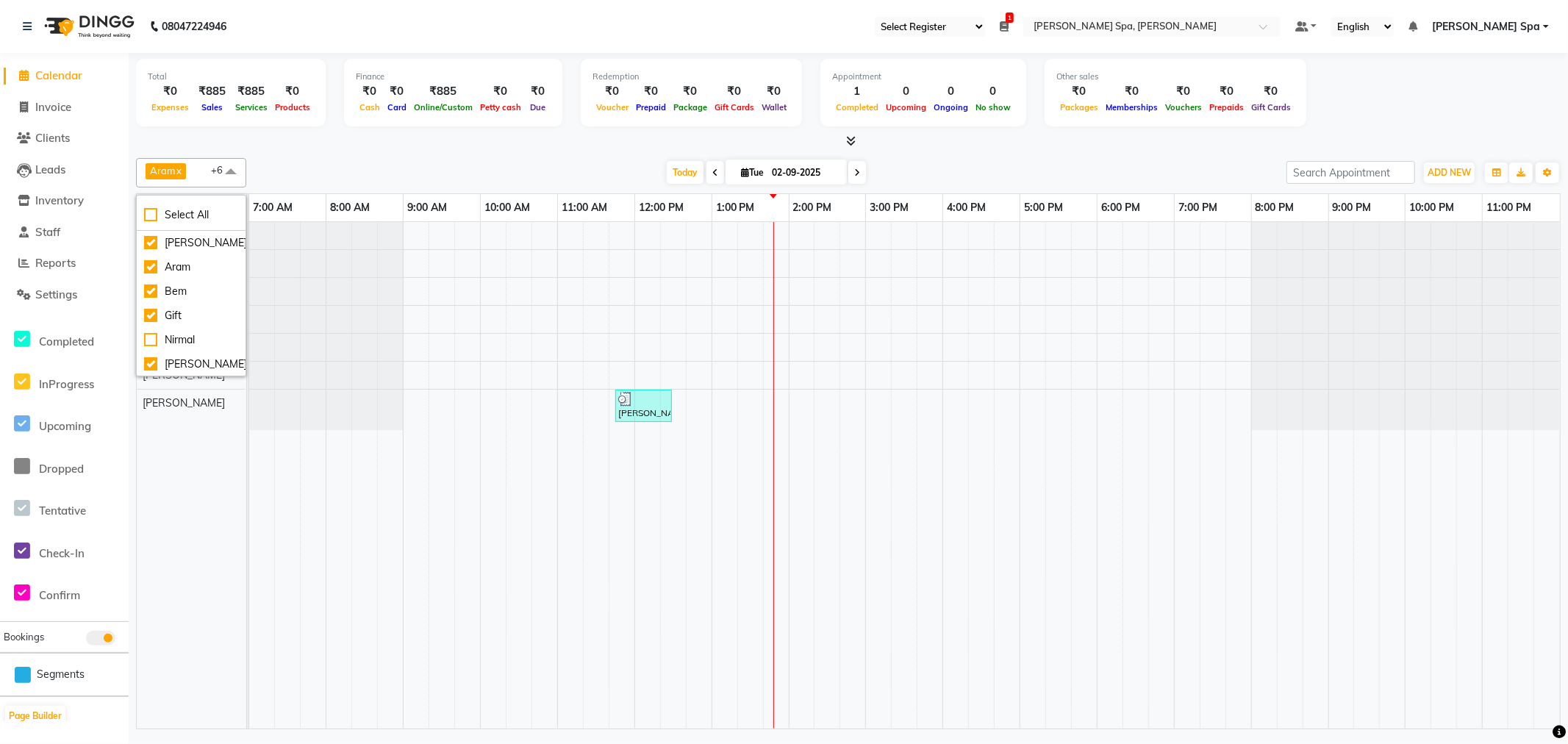
click at [508, 145] on div at bounding box center [848, 141] width 1424 height 15
click at [720, 236] on div "[PERSON_NAME], TK01, 11:45 AM-12:30 PM, Hair Cut Men (Stylist)" at bounding box center [904, 475] width 1310 height 507
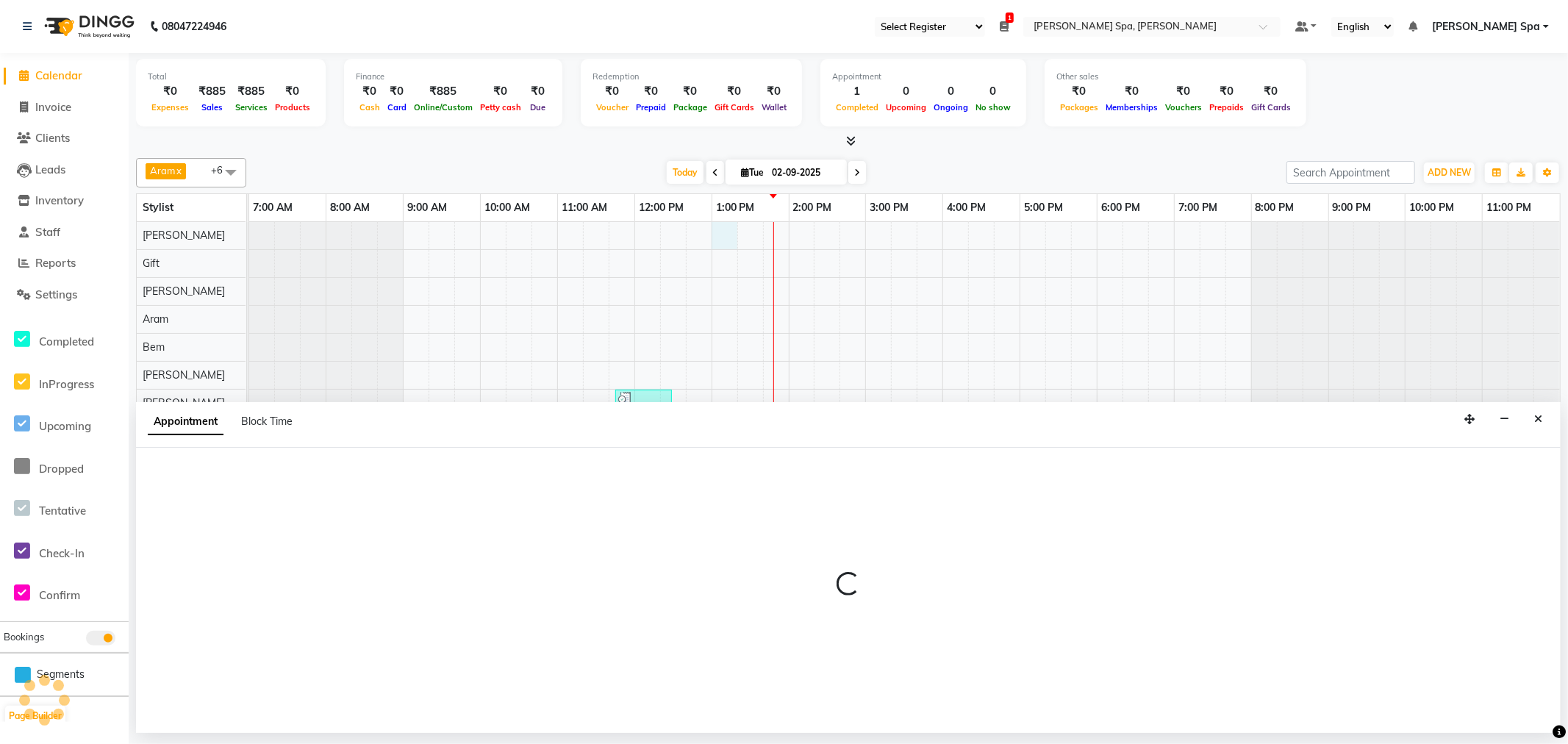
select select "84954"
select select "780"
select select "tentative"
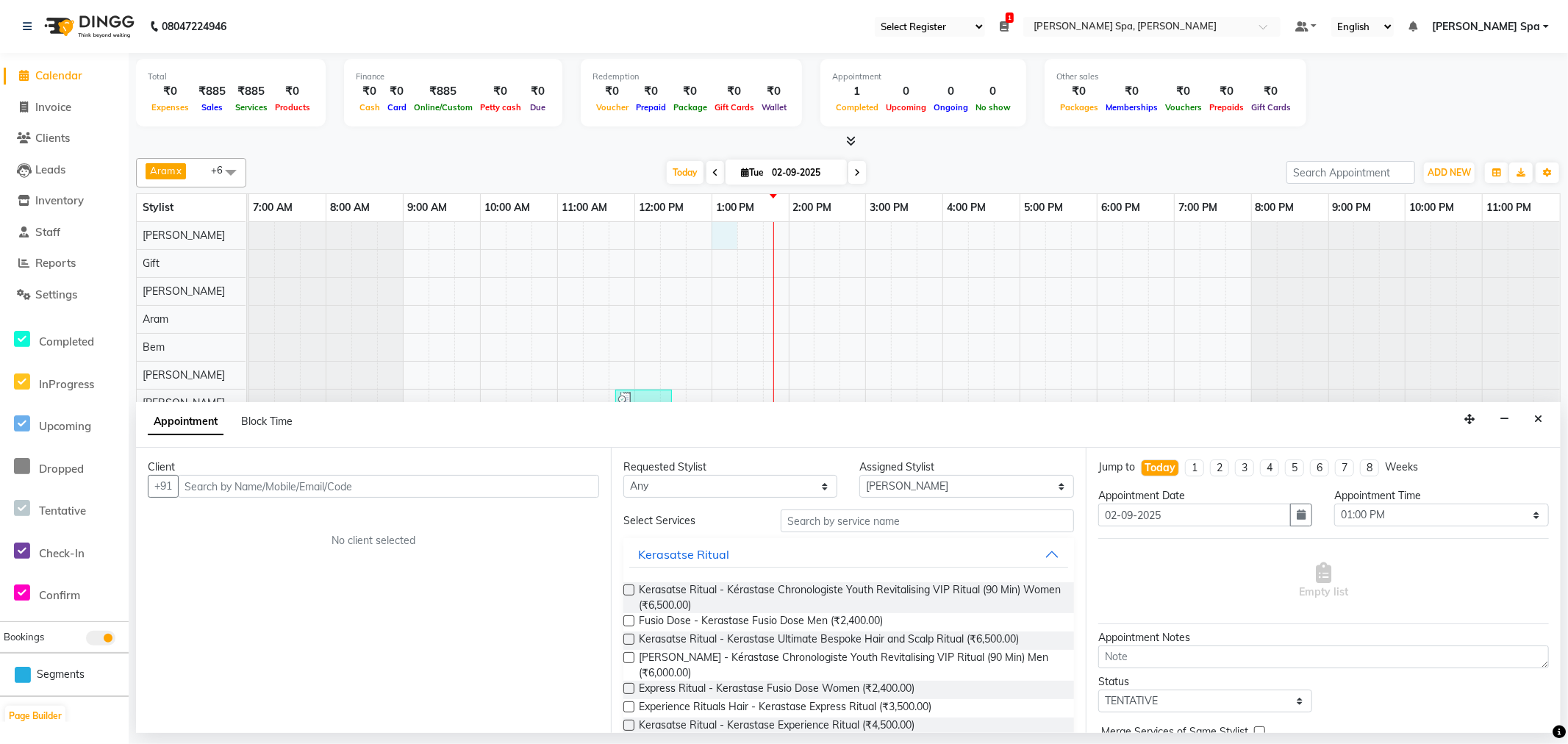
click at [289, 487] on input "text" at bounding box center [388, 486] width 421 height 23
click at [519, 488] on input "text" at bounding box center [388, 486] width 421 height 23
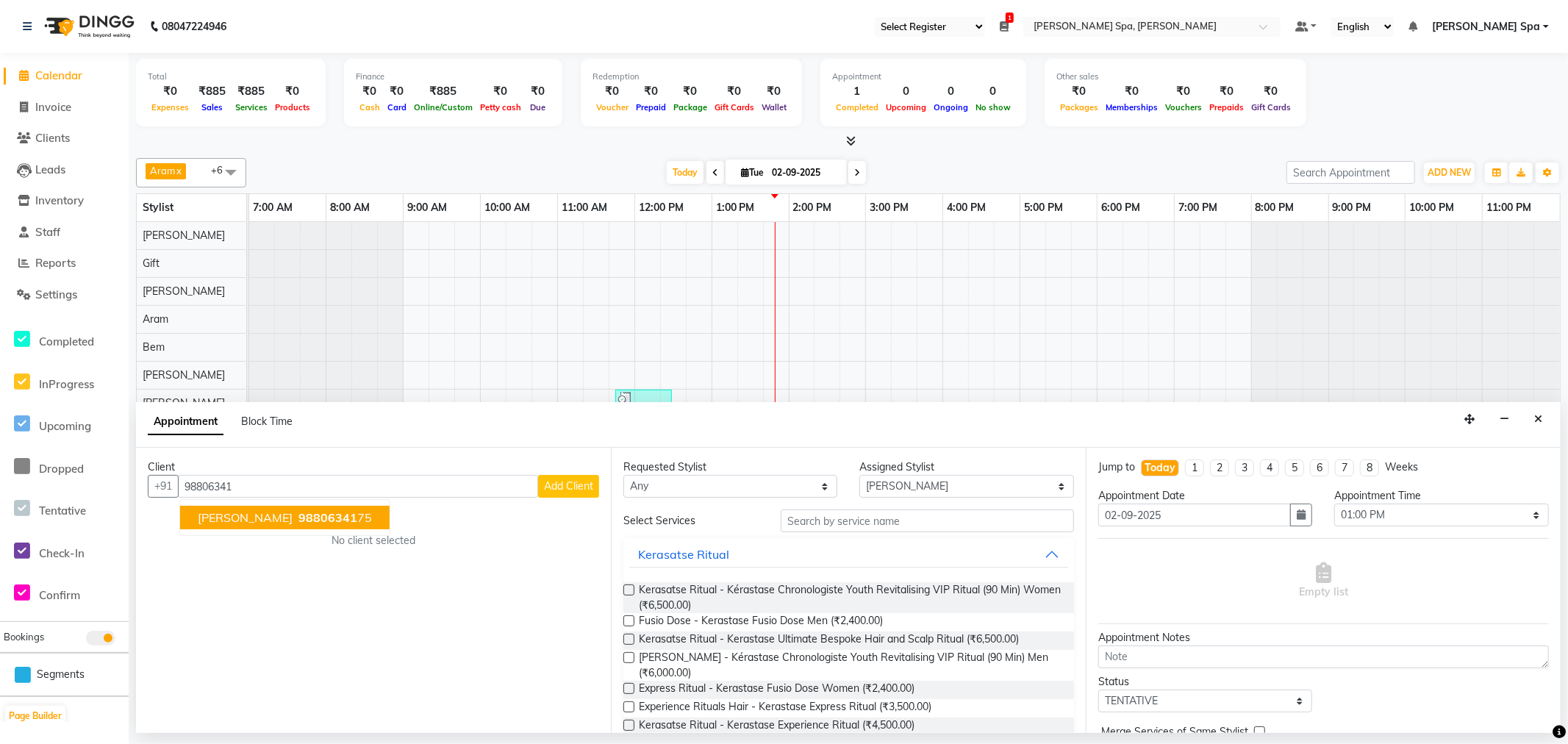
click at [298, 516] on span "98806341" at bounding box center [328, 517] width 59 height 15
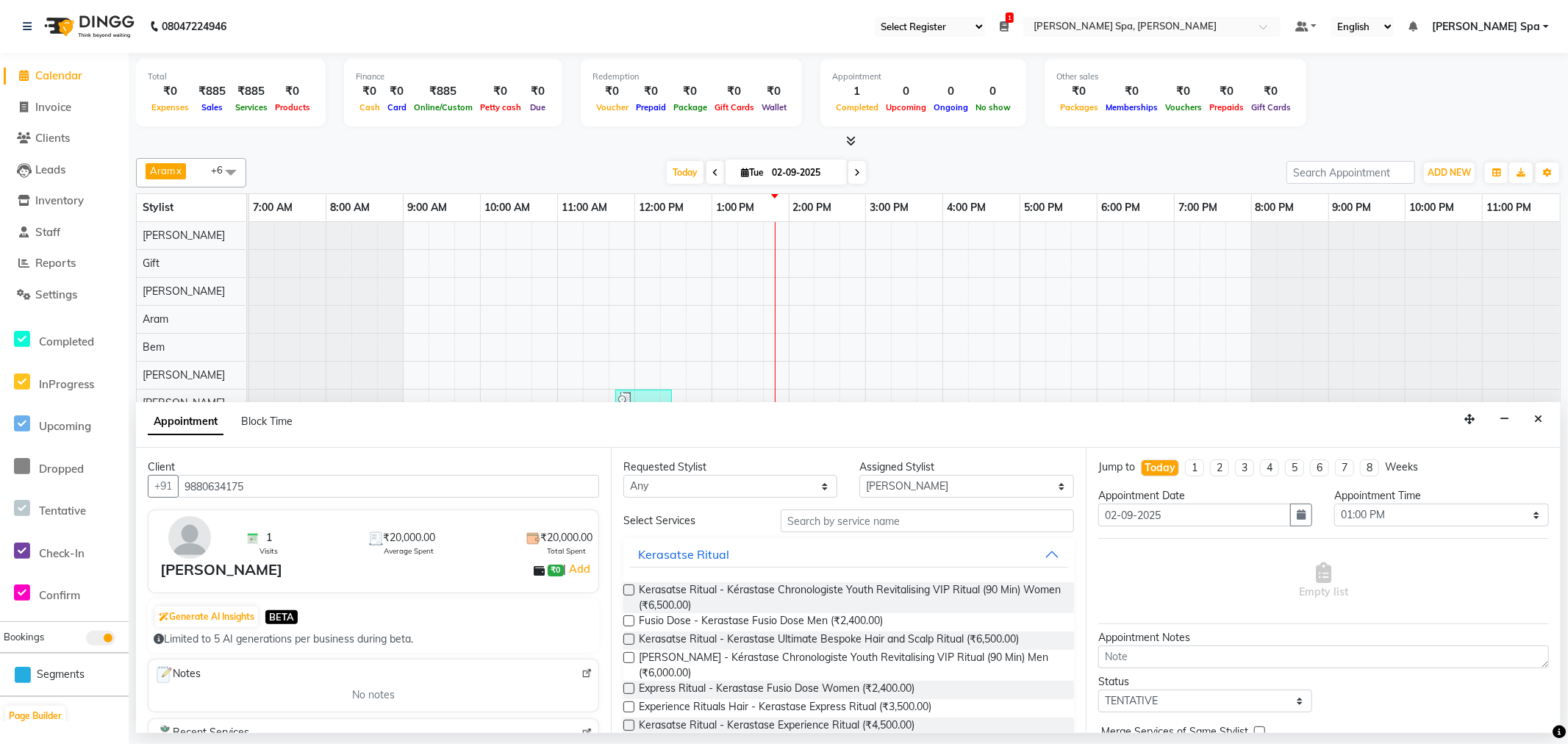
type input "9880634175"
click at [899, 520] on input "text" at bounding box center [927, 520] width 293 height 23
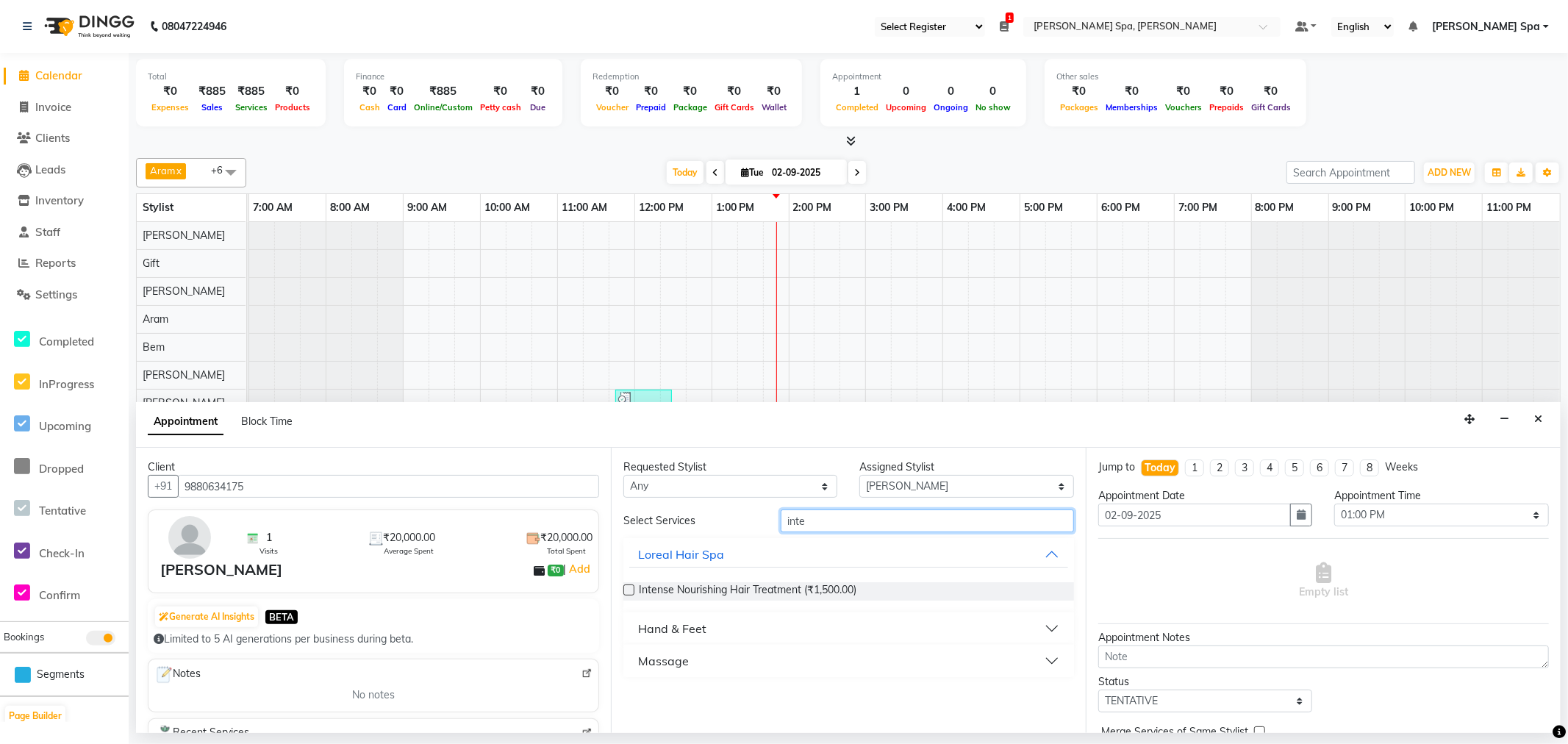
type input "inte"
click at [766, 665] on button "Massage" at bounding box center [848, 660] width 439 height 26
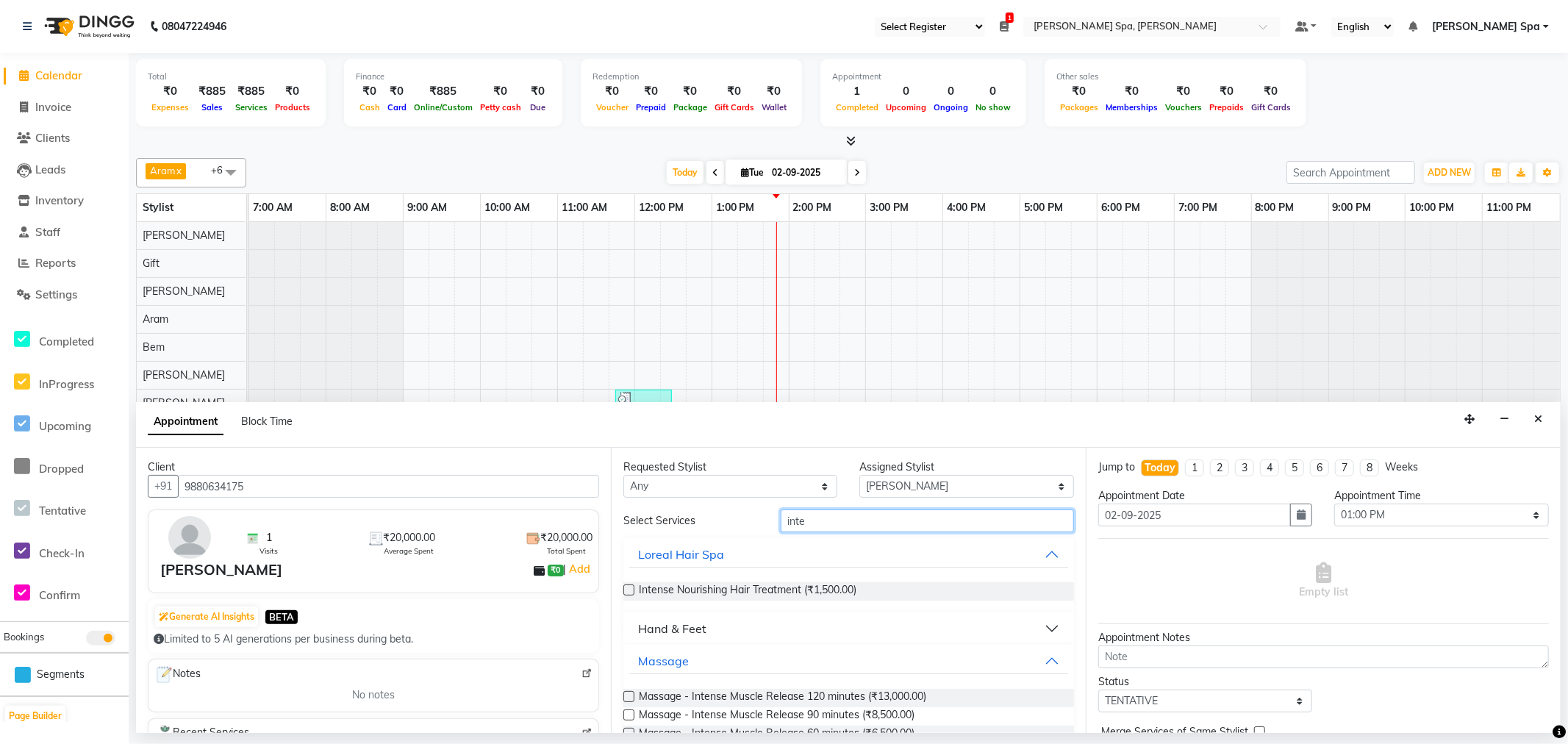
drag, startPoint x: 836, startPoint y: 523, endPoint x: 703, endPoint y: 513, distance: 133.4
click at [700, 513] on div "Select Services inte" at bounding box center [849, 520] width 473 height 23
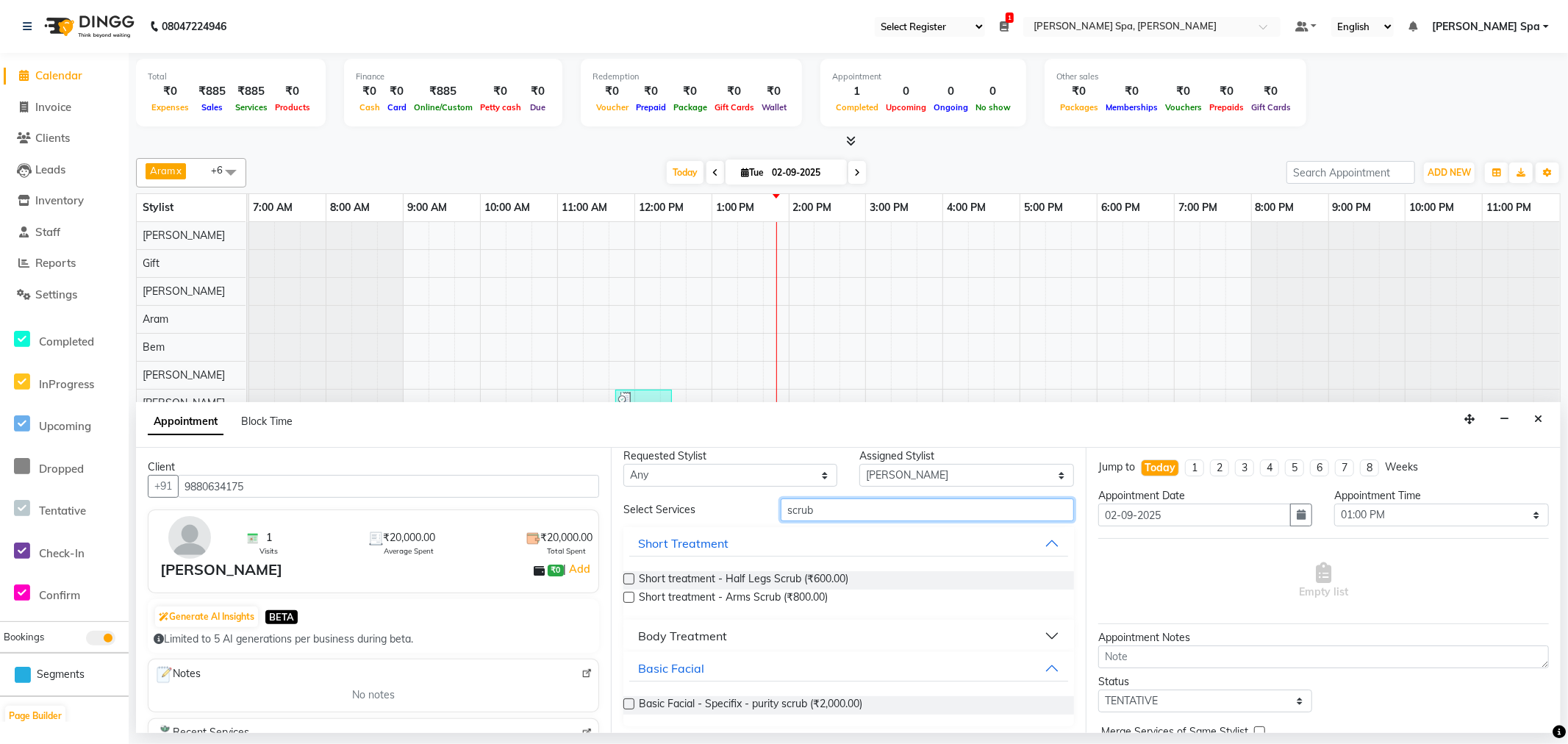
scroll to position [16, 0]
type input "scrub"
click at [885, 617] on button "Body Treatment" at bounding box center [848, 630] width 439 height 26
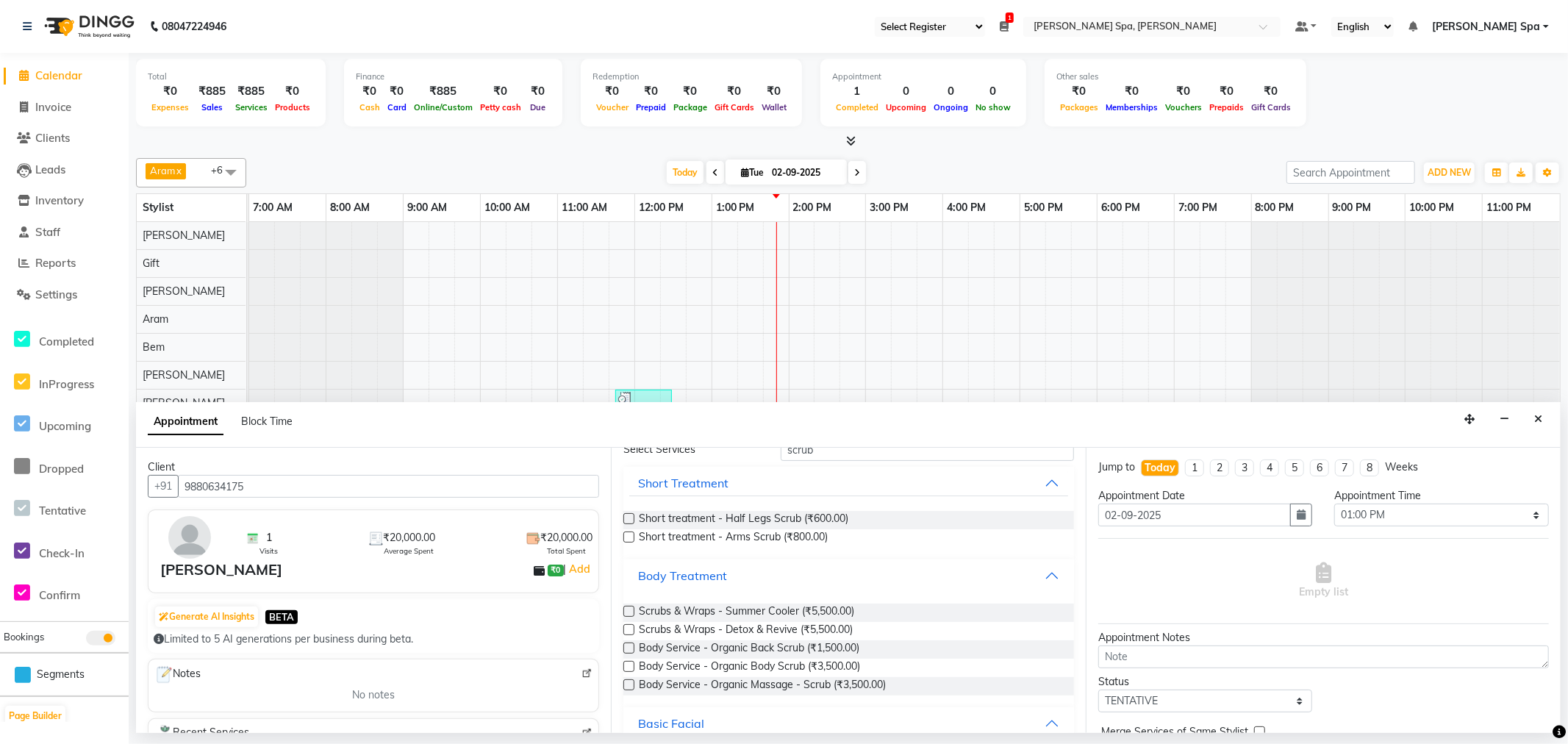
scroll to position [98, 0]
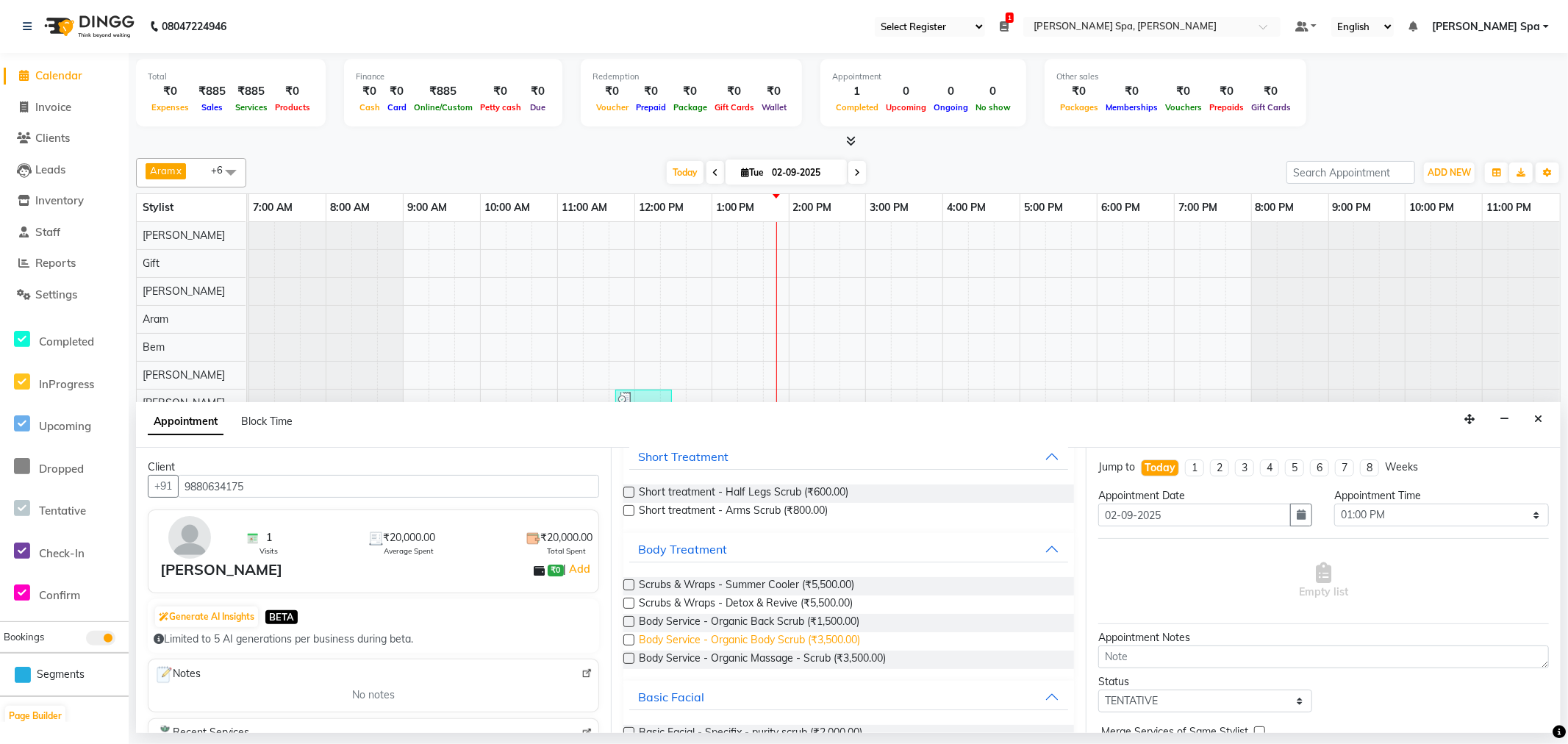
click at [819, 638] on span "Body Service - Organic Body Scrub (₹3,500.00)" at bounding box center [749, 641] width 221 height 18
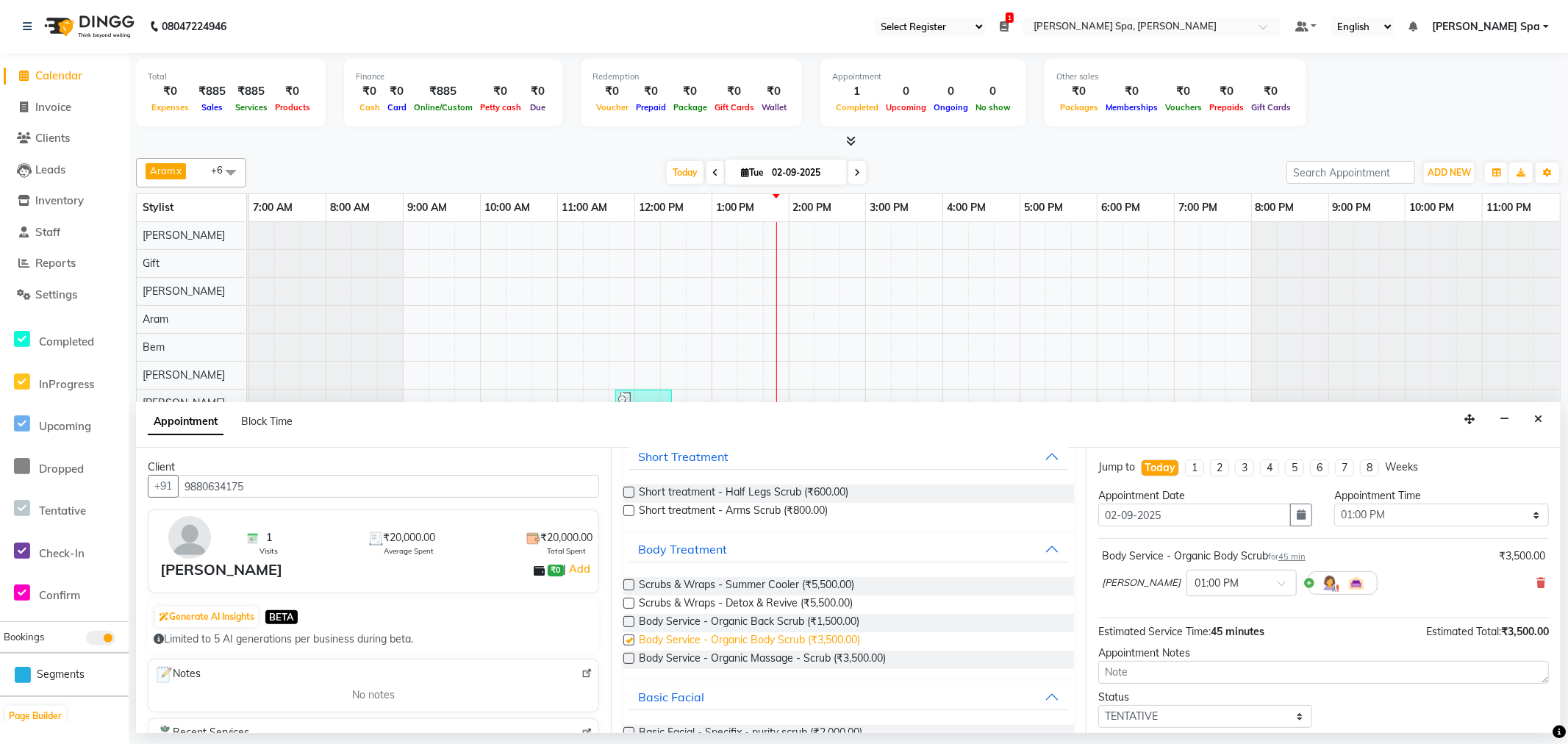
checkbox input "false"
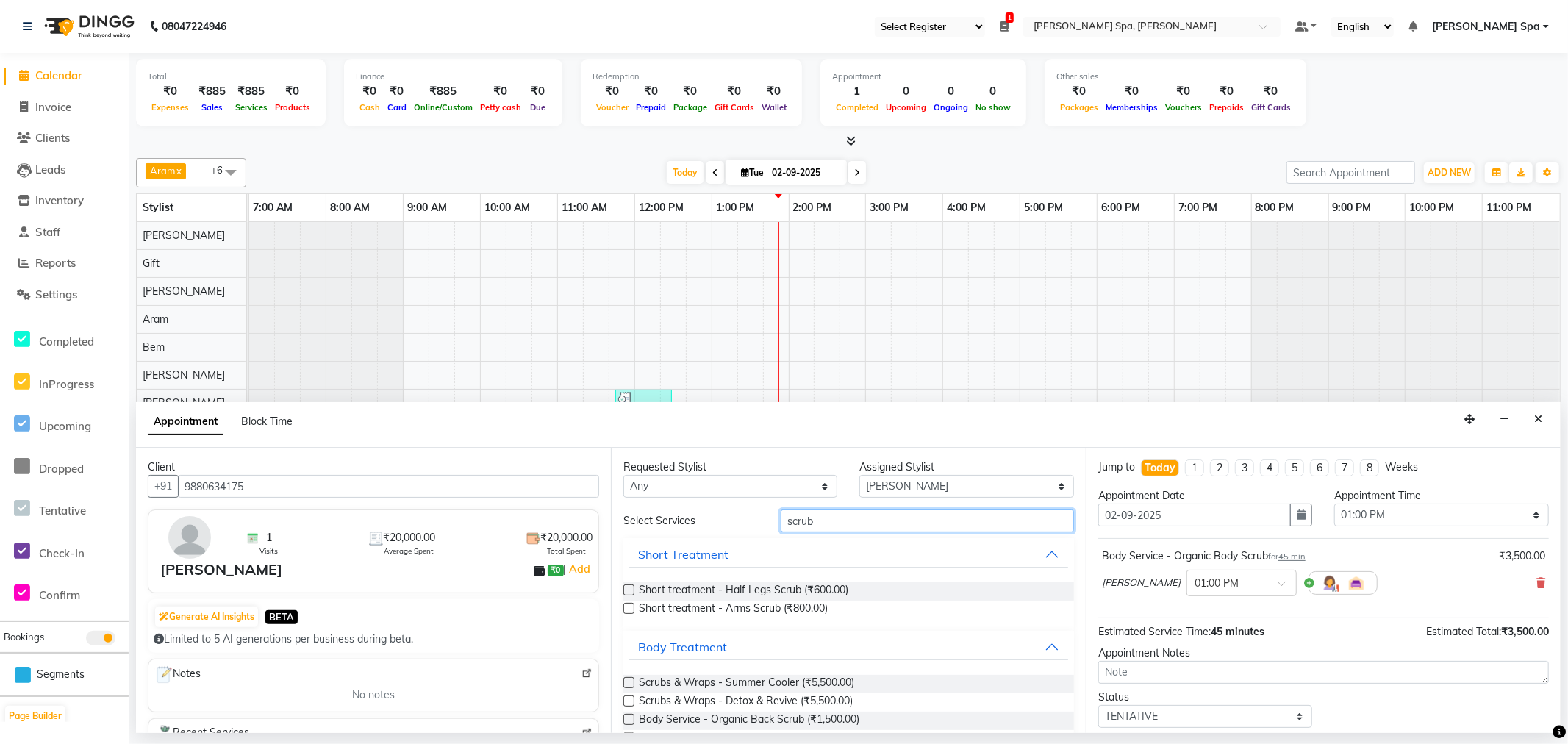
drag, startPoint x: 865, startPoint y: 523, endPoint x: 600, endPoint y: 497, distance: 266.3
click at [600, 497] on div "Client +91 9880634175 1 Visits ₹20,000.00 Average Spent ₹20,000.00 Total Spent …" at bounding box center [848, 590] width 1424 height 286
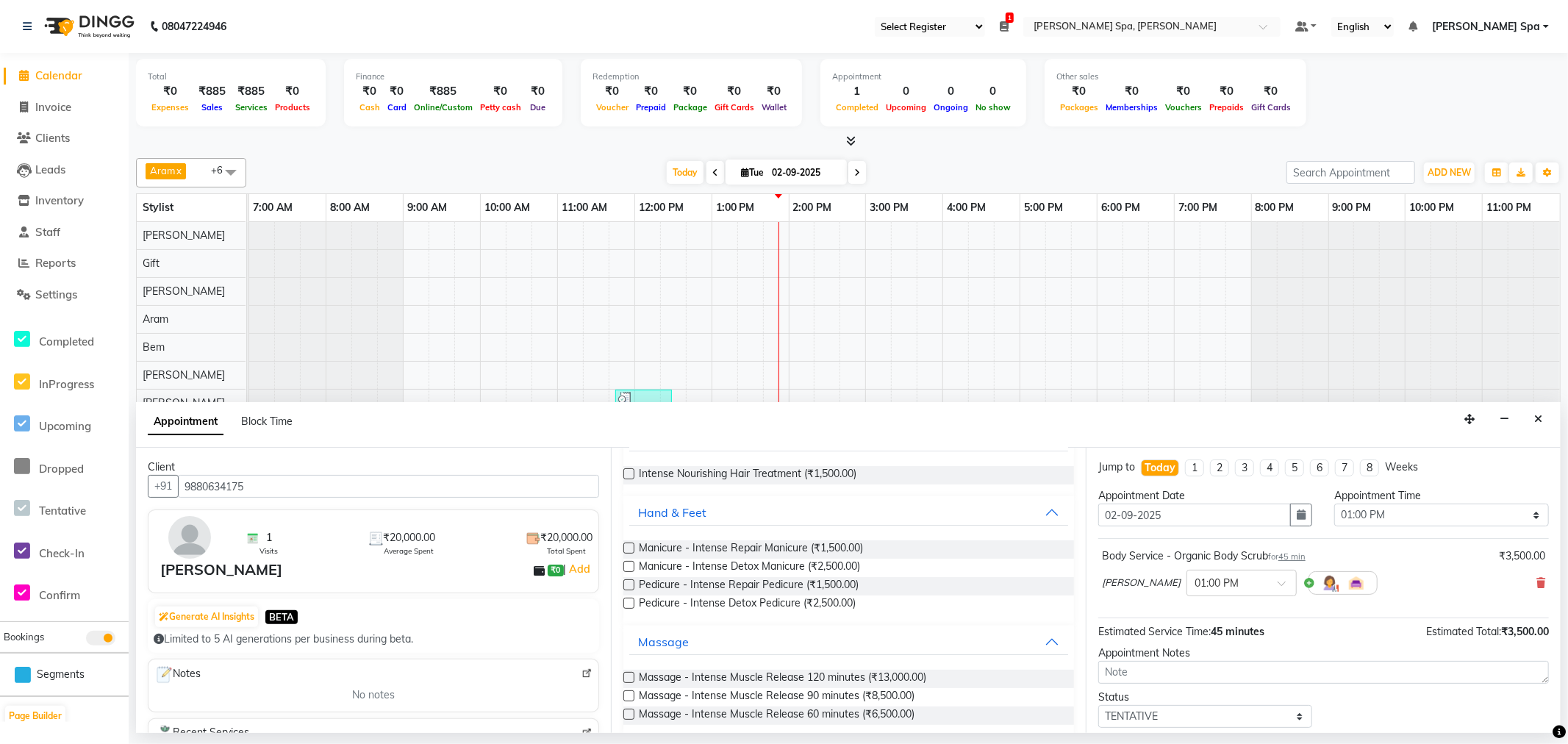
scroll to position [131, 0]
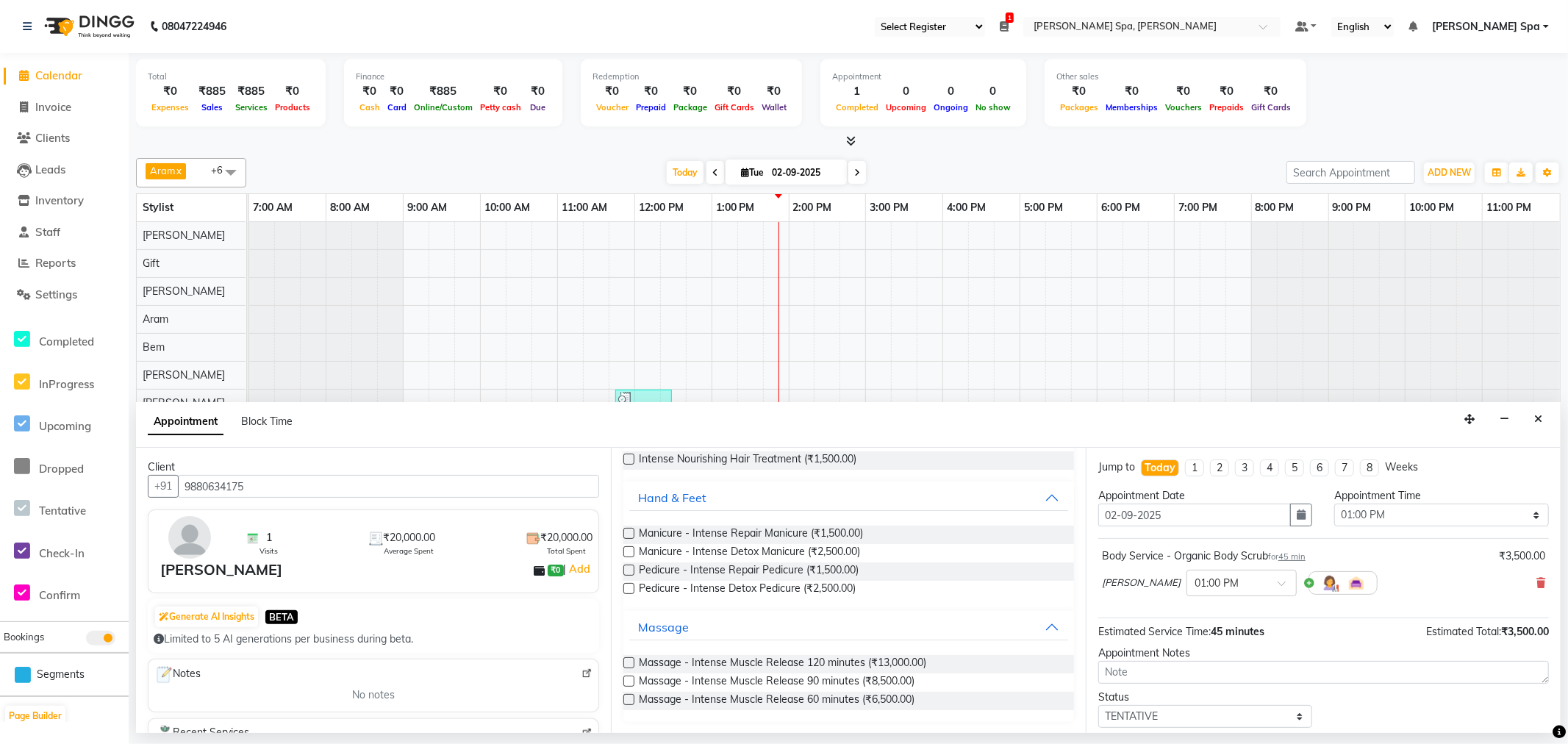
type input "inte"
click at [828, 701] on span "Massage - Intense Muscle Release 60 minutes (₹6,500.00)" at bounding box center [776, 700] width 276 height 18
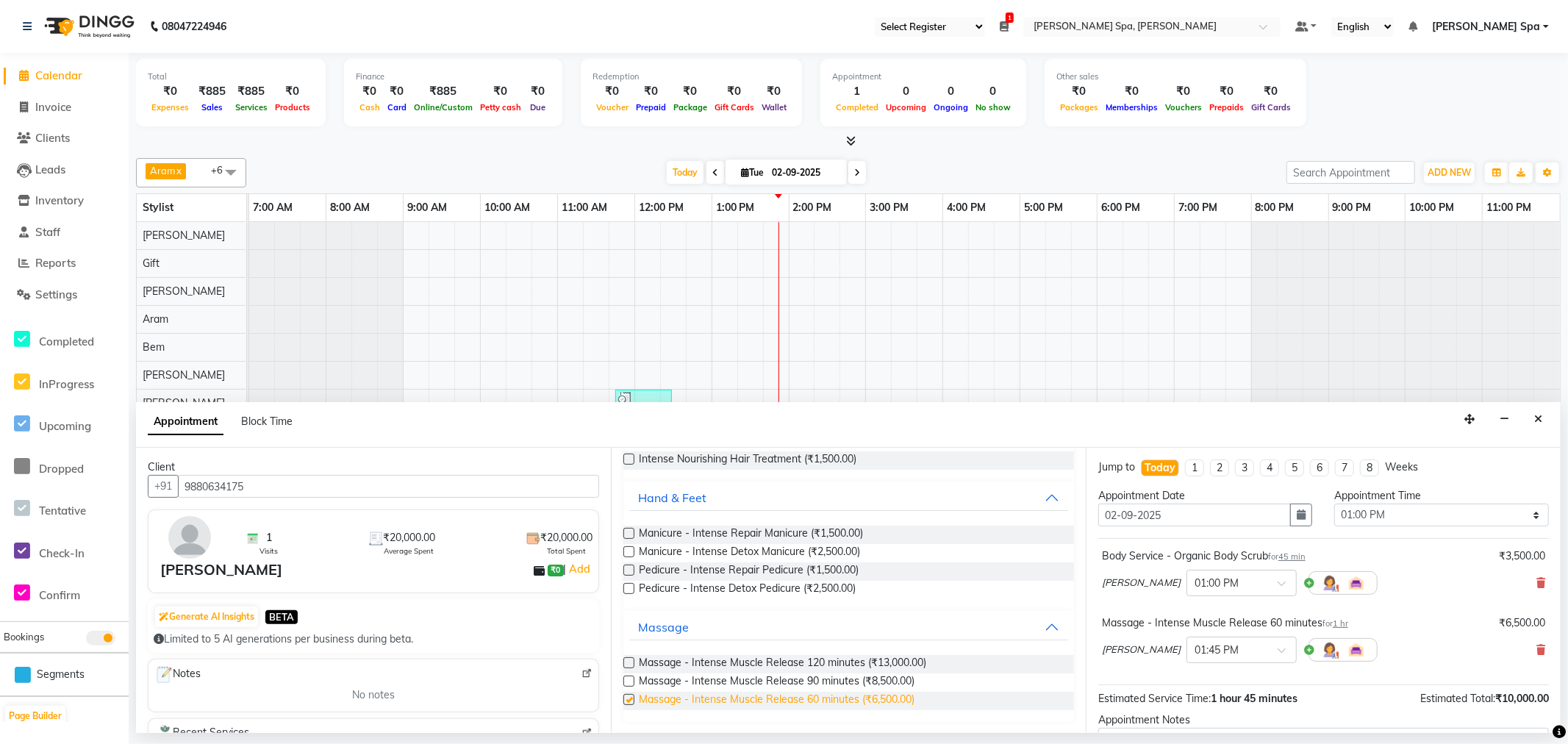
checkbox input "false"
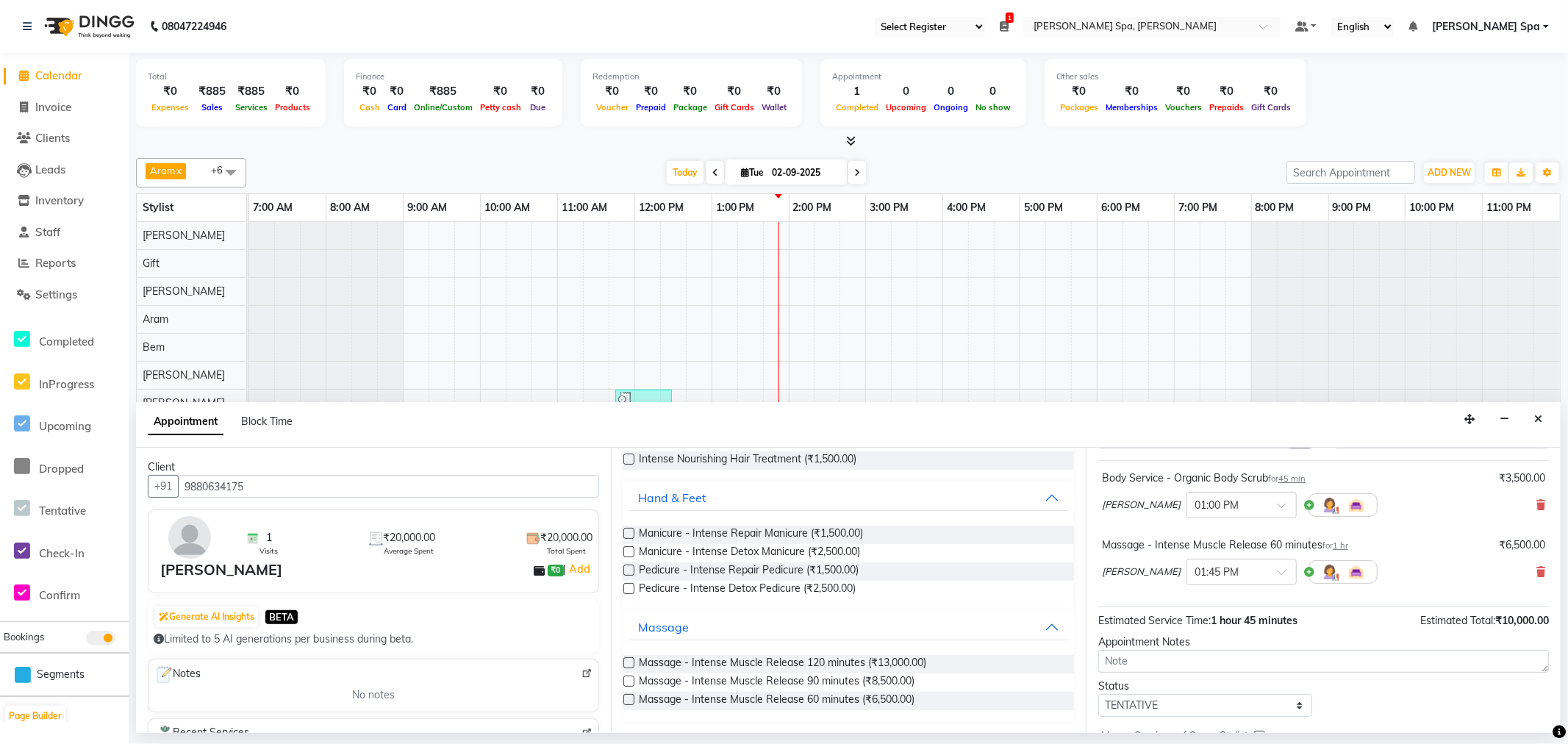
scroll to position [155, 0]
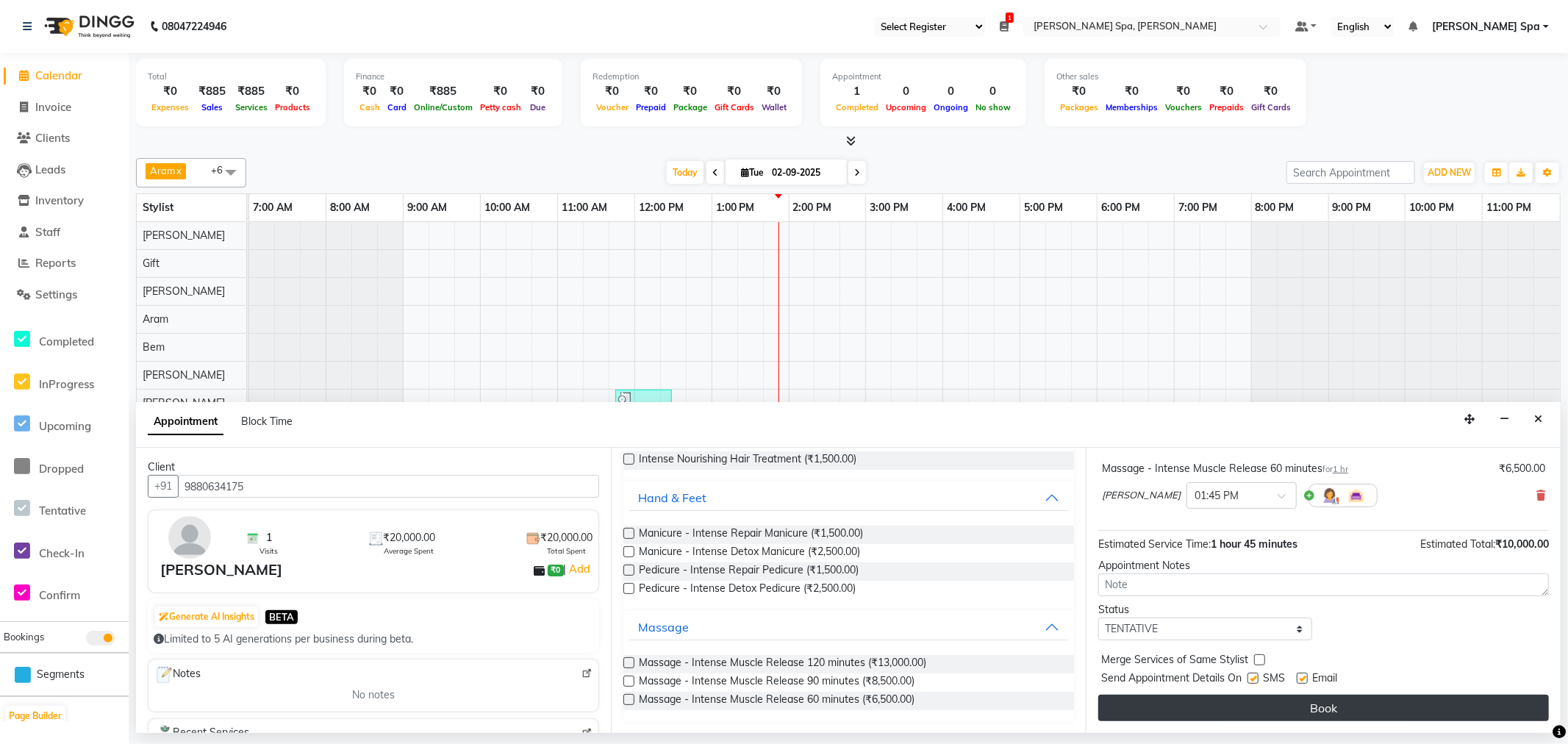
click at [1358, 700] on button "Book" at bounding box center [1324, 708] width 450 height 26
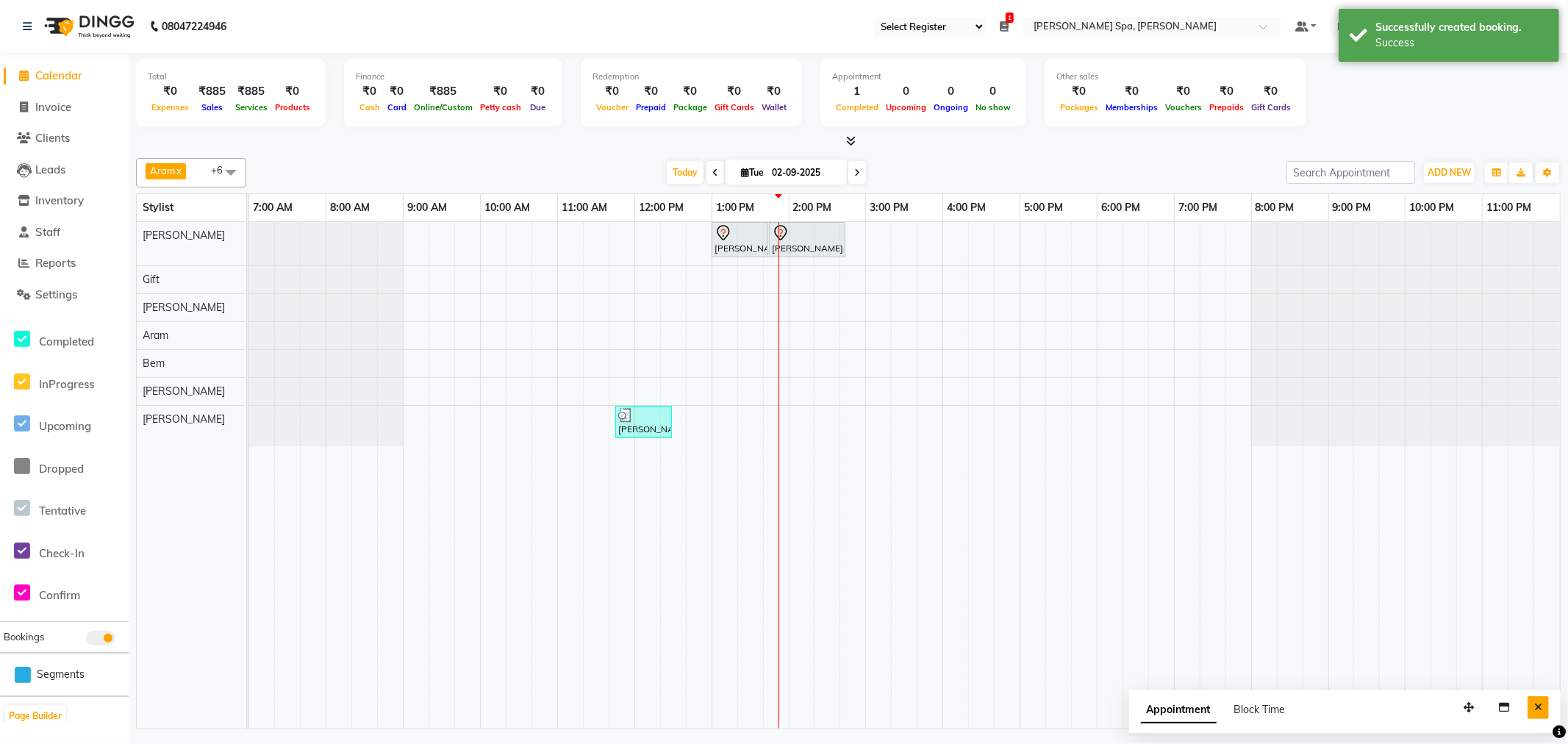
click at [1541, 706] on icon "Close" at bounding box center [1538, 707] width 8 height 10
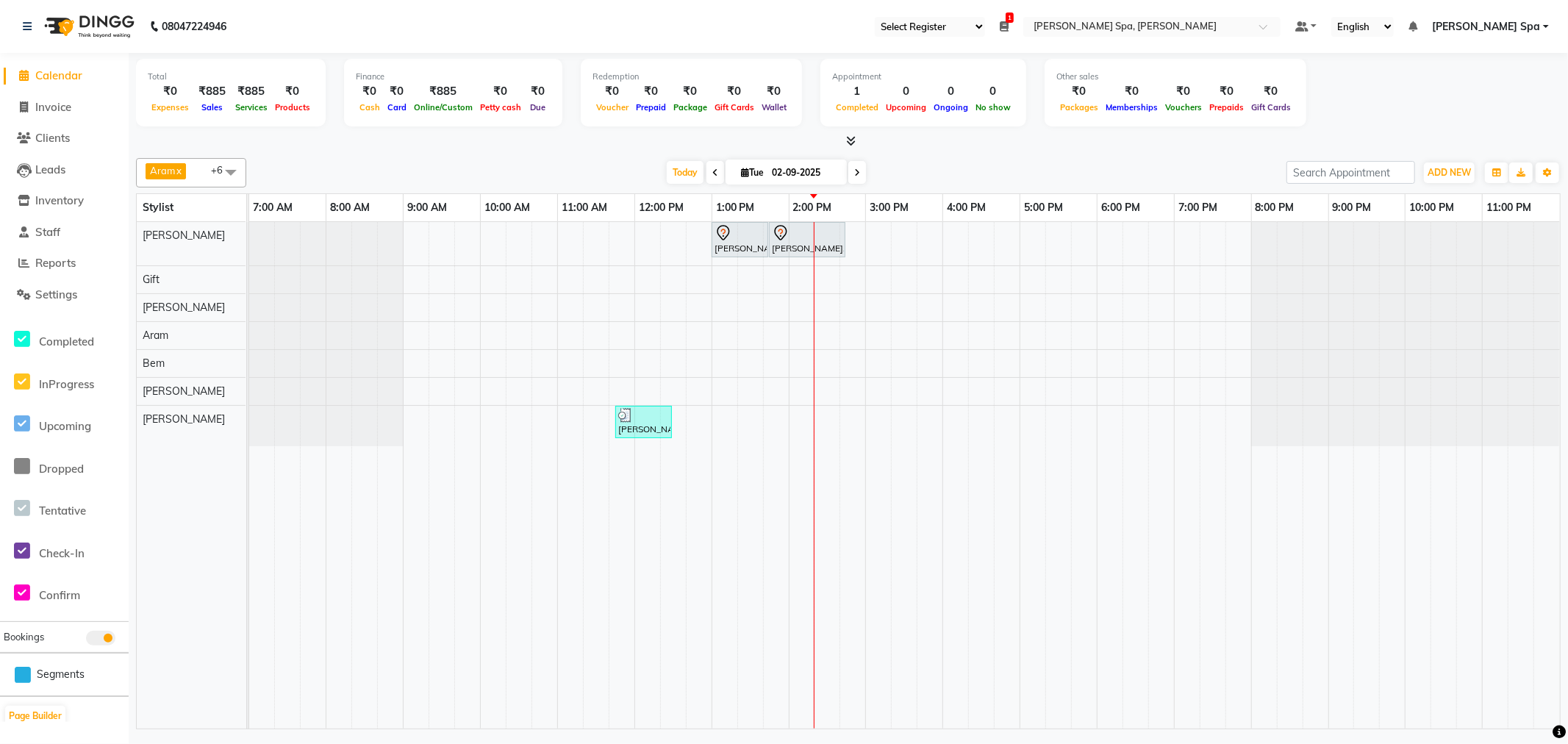
click at [712, 172] on icon at bounding box center [715, 172] width 6 height 9
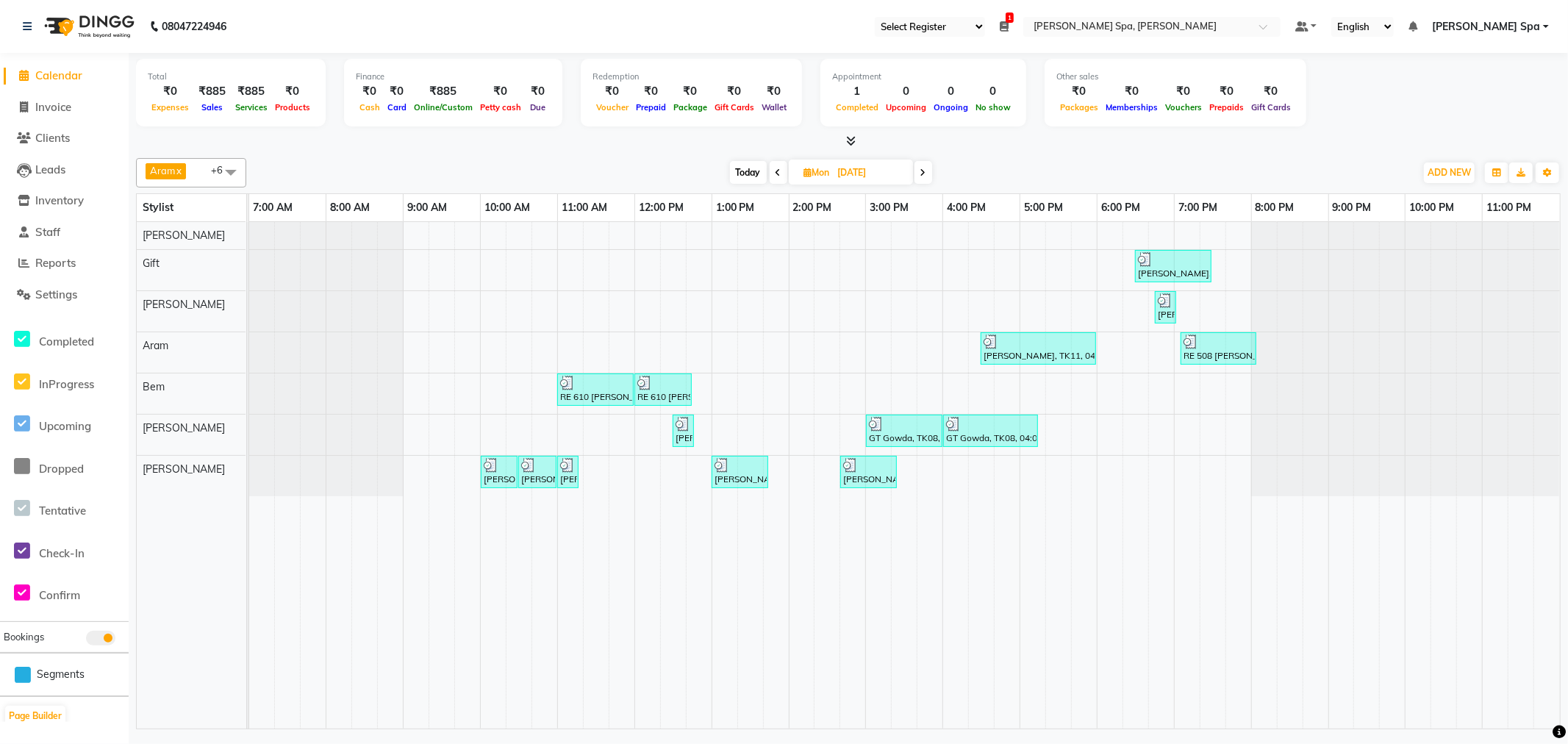
click at [236, 164] on span at bounding box center [230, 171] width 29 height 28
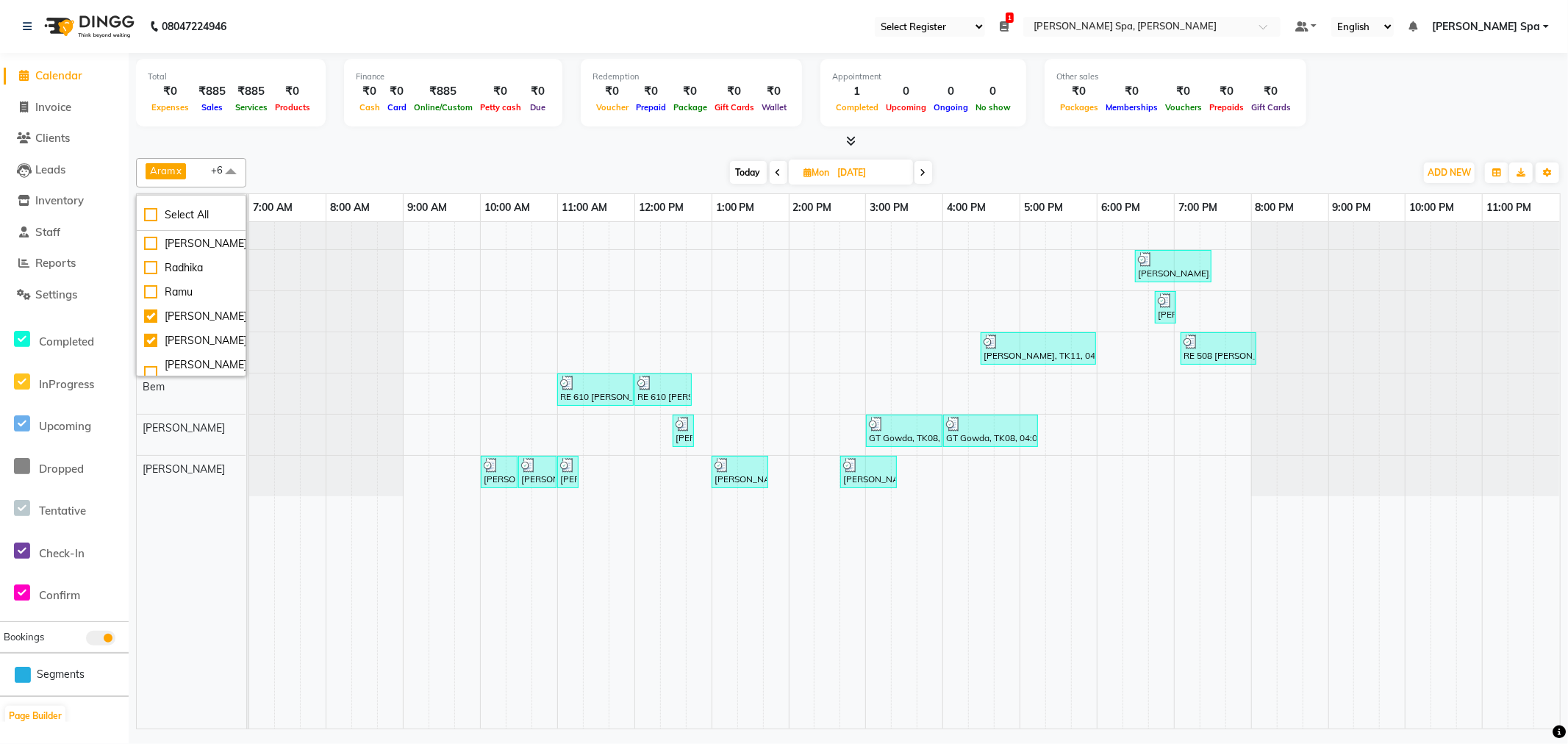
click at [551, 33] on nav "08047224946 Select Register [PERSON_NAME] The Spa 1 Daily Open Registers [DATE]…" at bounding box center [784, 26] width 1568 height 53
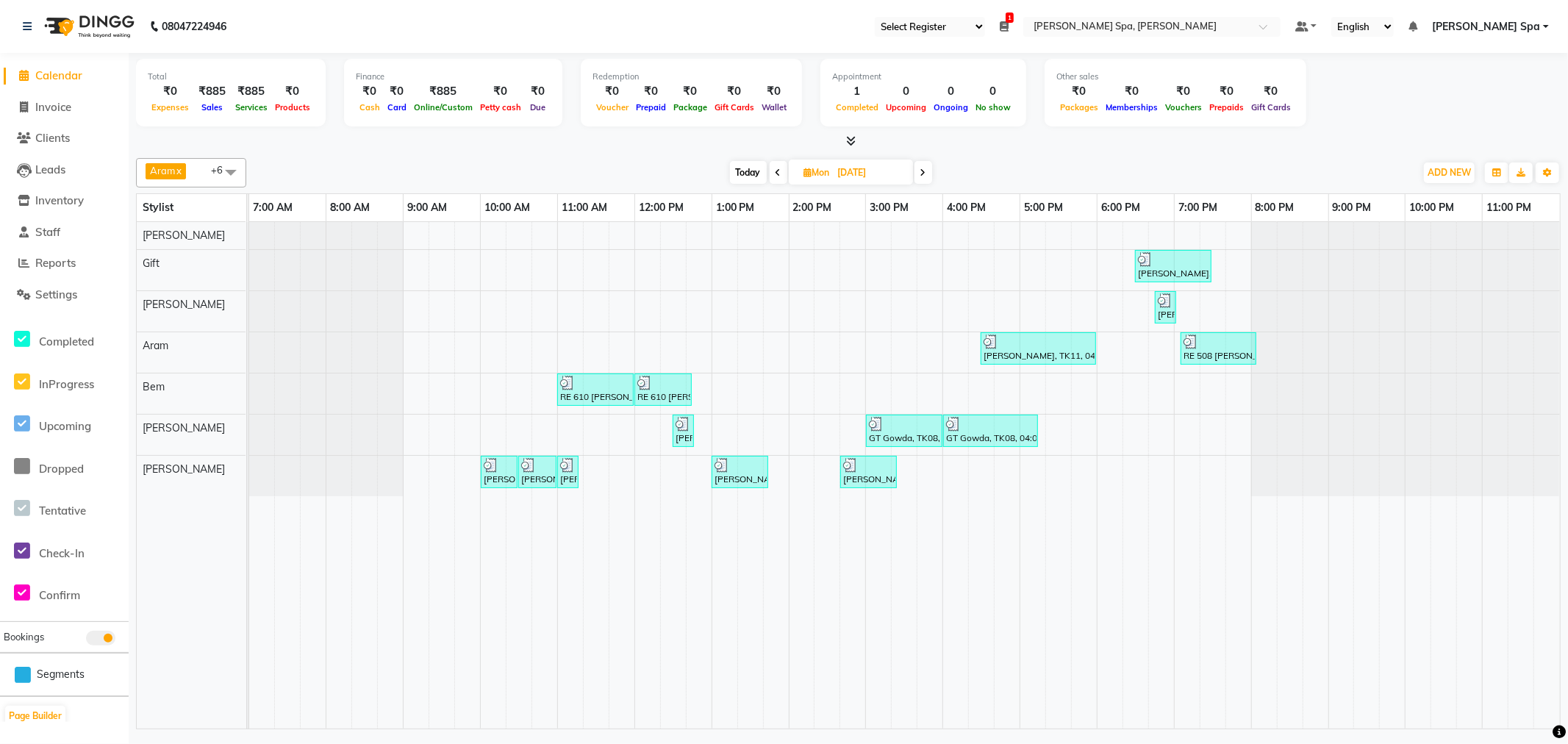
click at [743, 174] on span "Today" at bounding box center [748, 172] width 36 height 23
type input "02-09-2025"
